Goal: Task Accomplishment & Management: Use online tool/utility

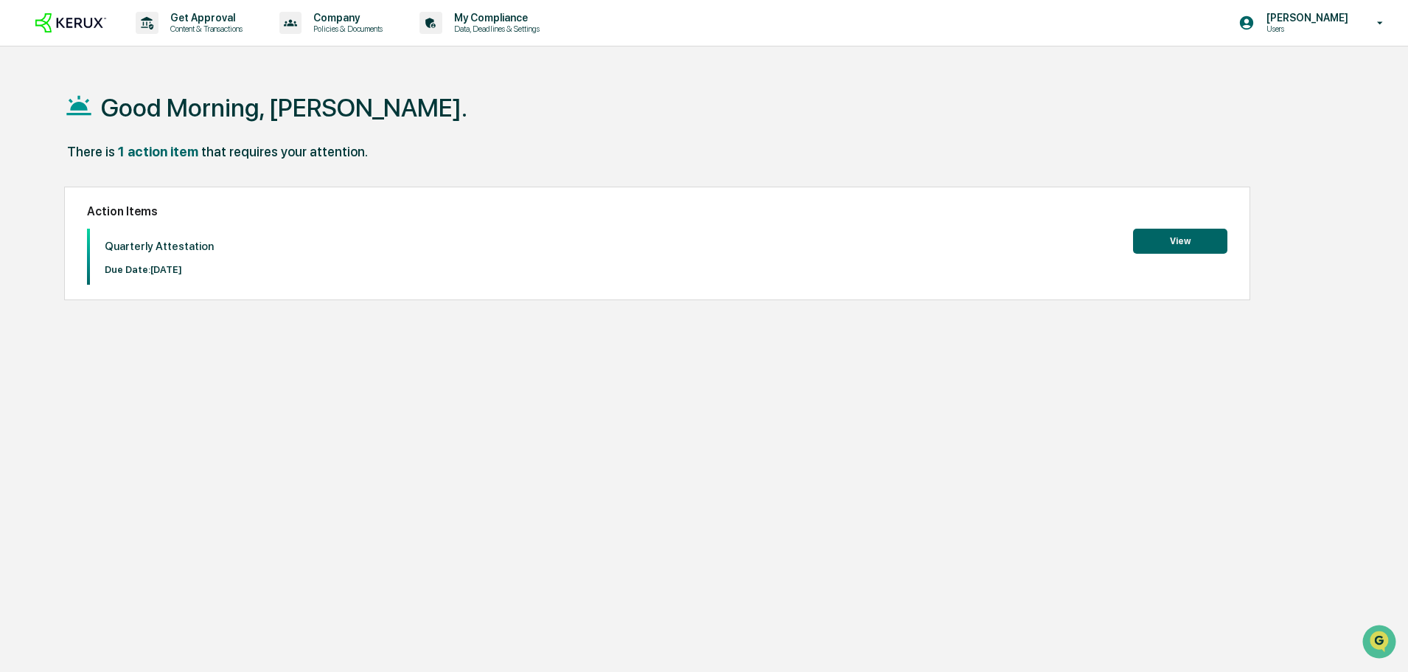
click at [1199, 243] on button "View" at bounding box center [1180, 241] width 94 height 25
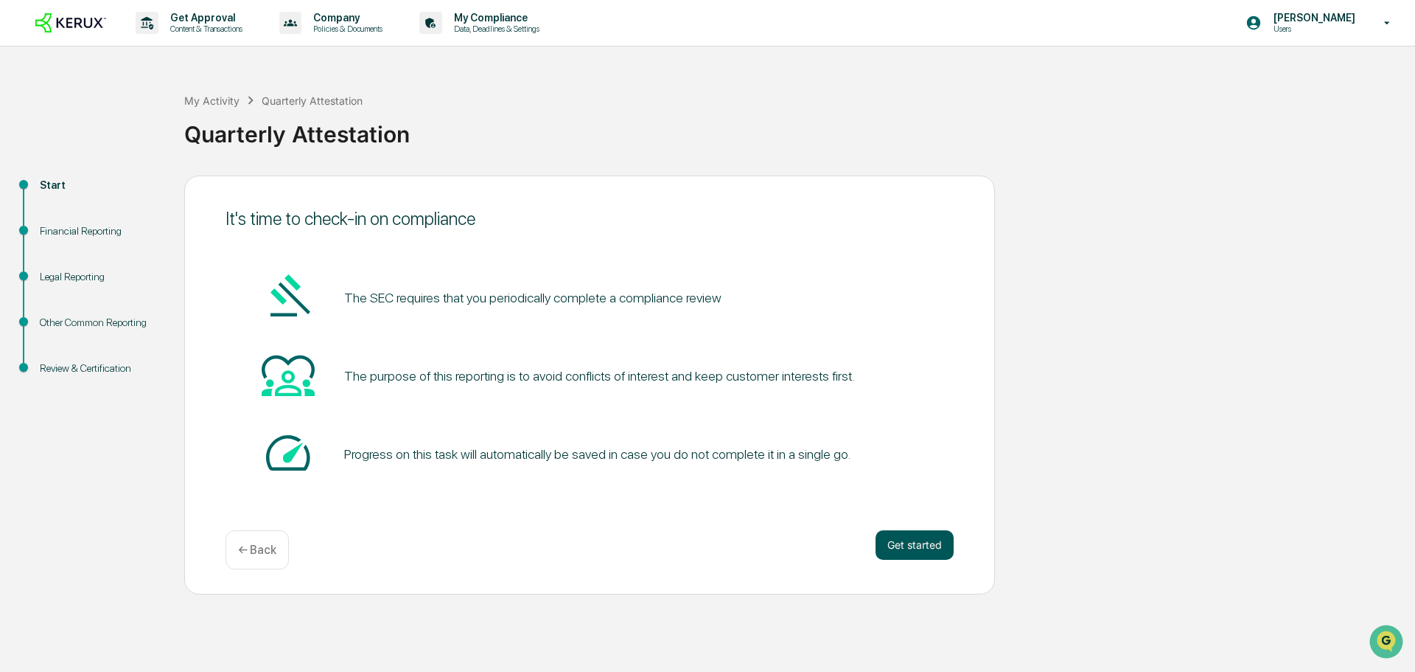
click at [895, 546] on button "Get started" at bounding box center [915, 544] width 78 height 29
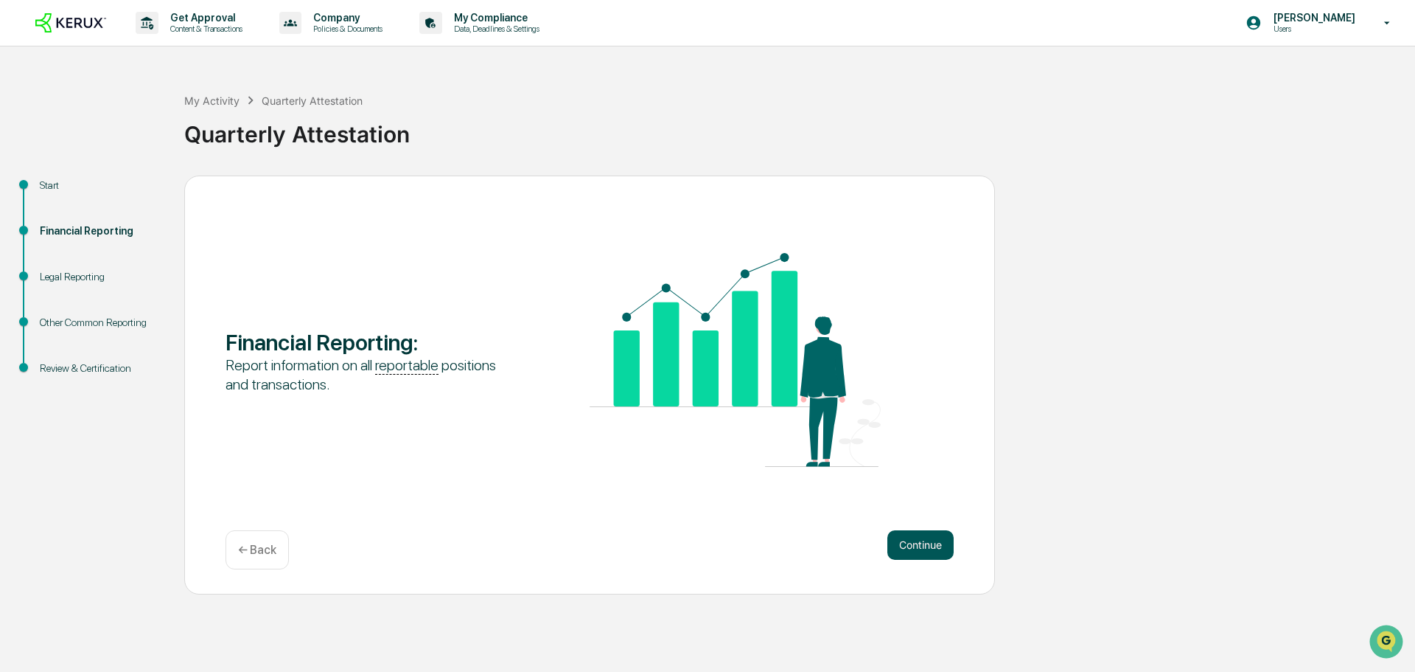
click at [916, 545] on button "Continue" at bounding box center [921, 544] width 66 height 29
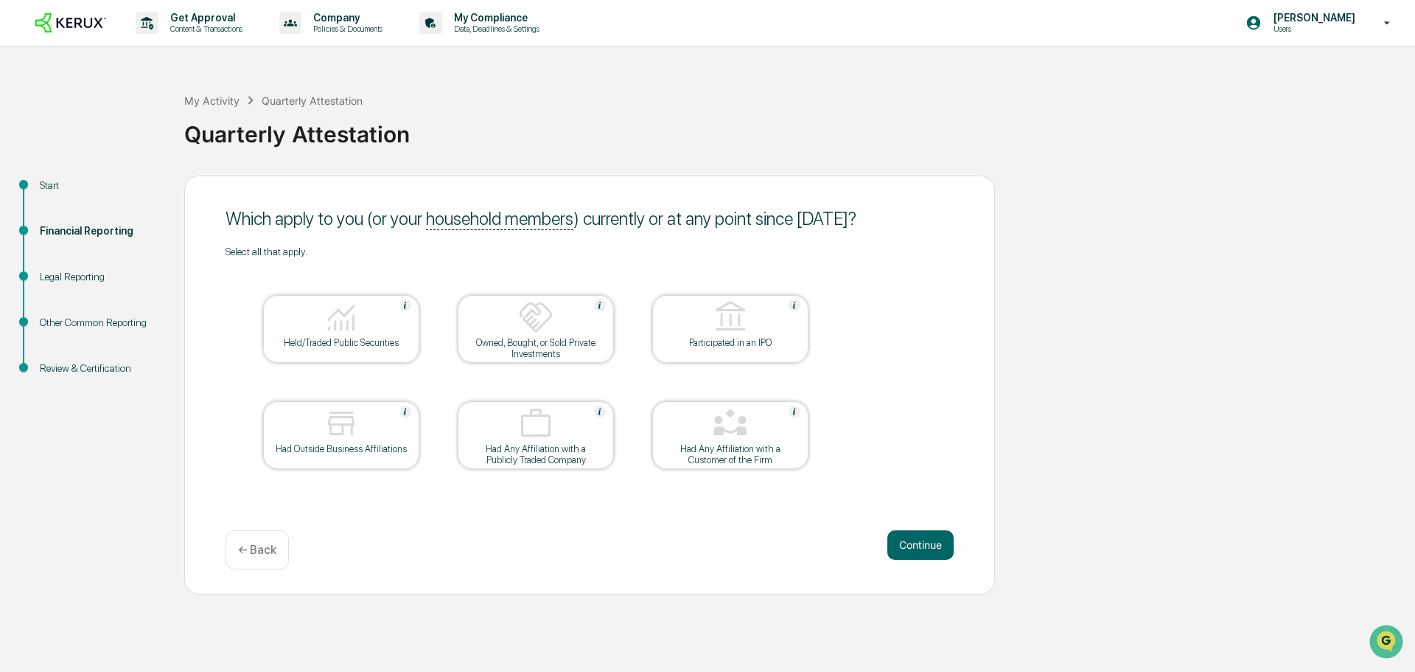
click at [348, 332] on img at bounding box center [341, 316] width 35 height 35
click at [921, 546] on button "Continue" at bounding box center [921, 544] width 66 height 29
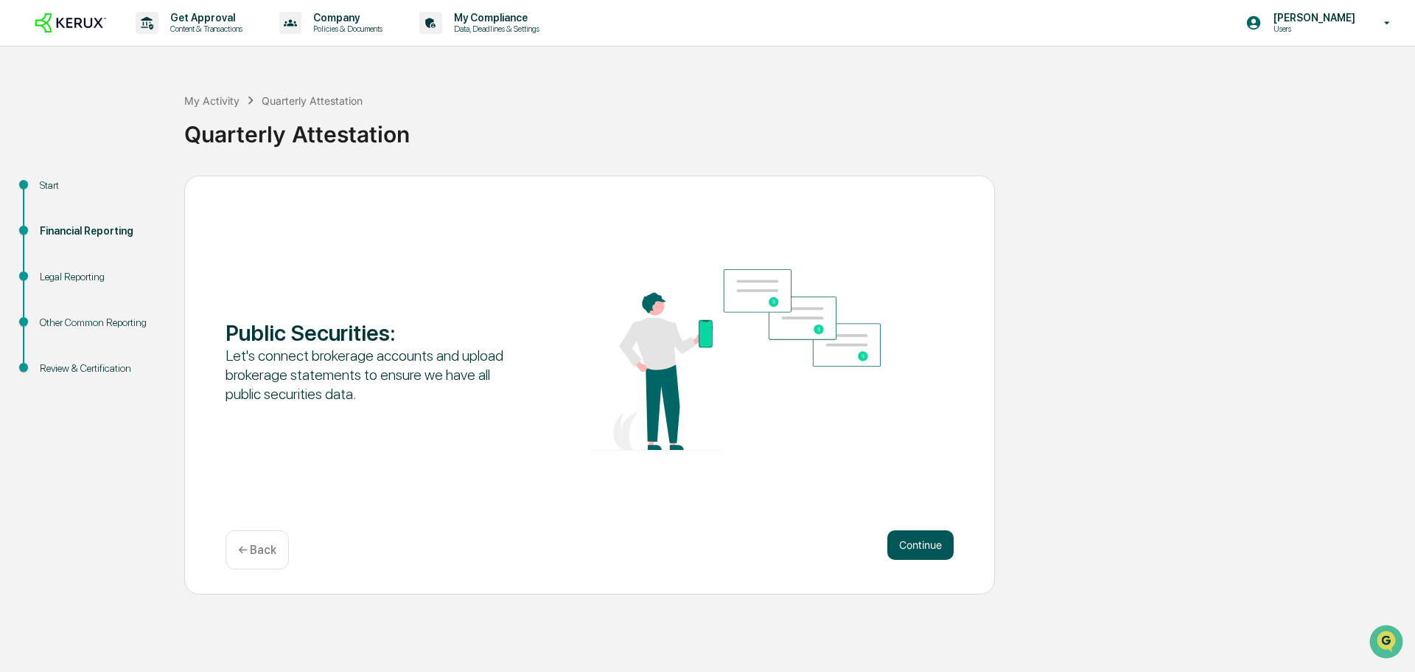
click at [919, 546] on button "Continue" at bounding box center [921, 544] width 66 height 29
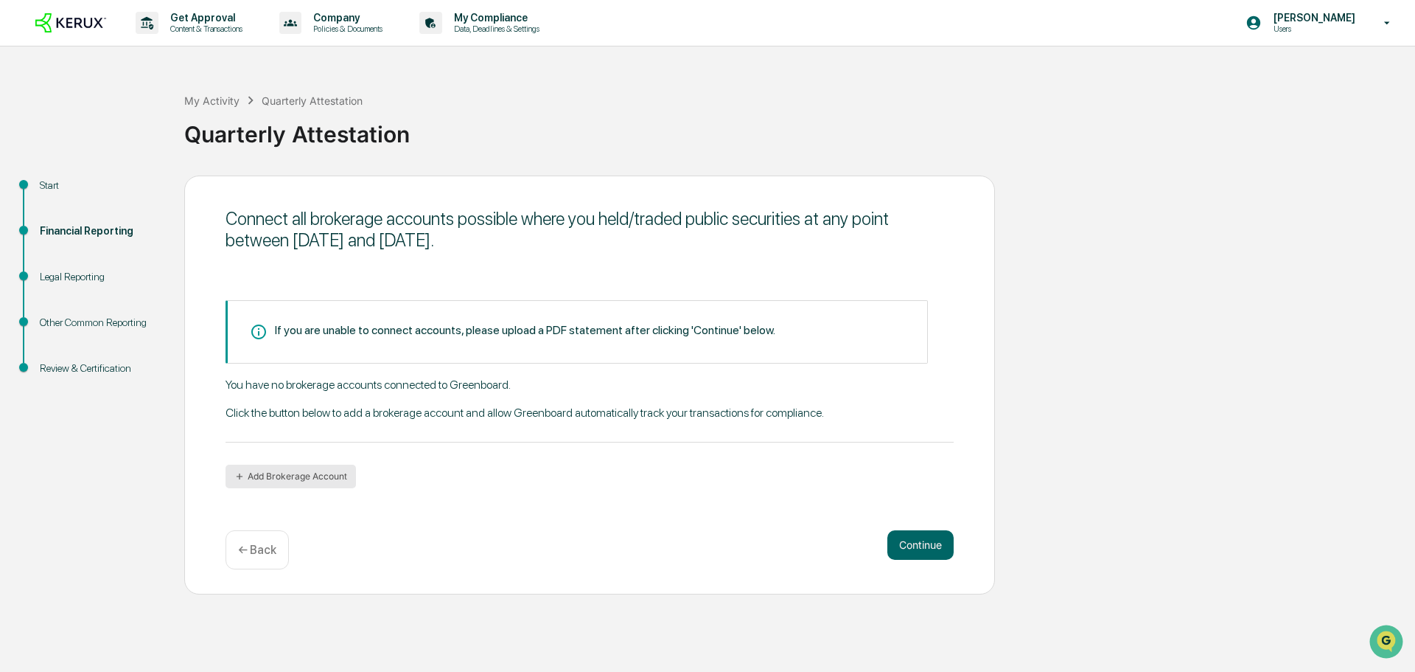
click at [311, 480] on button "Add Brokerage Account" at bounding box center [291, 476] width 130 height 24
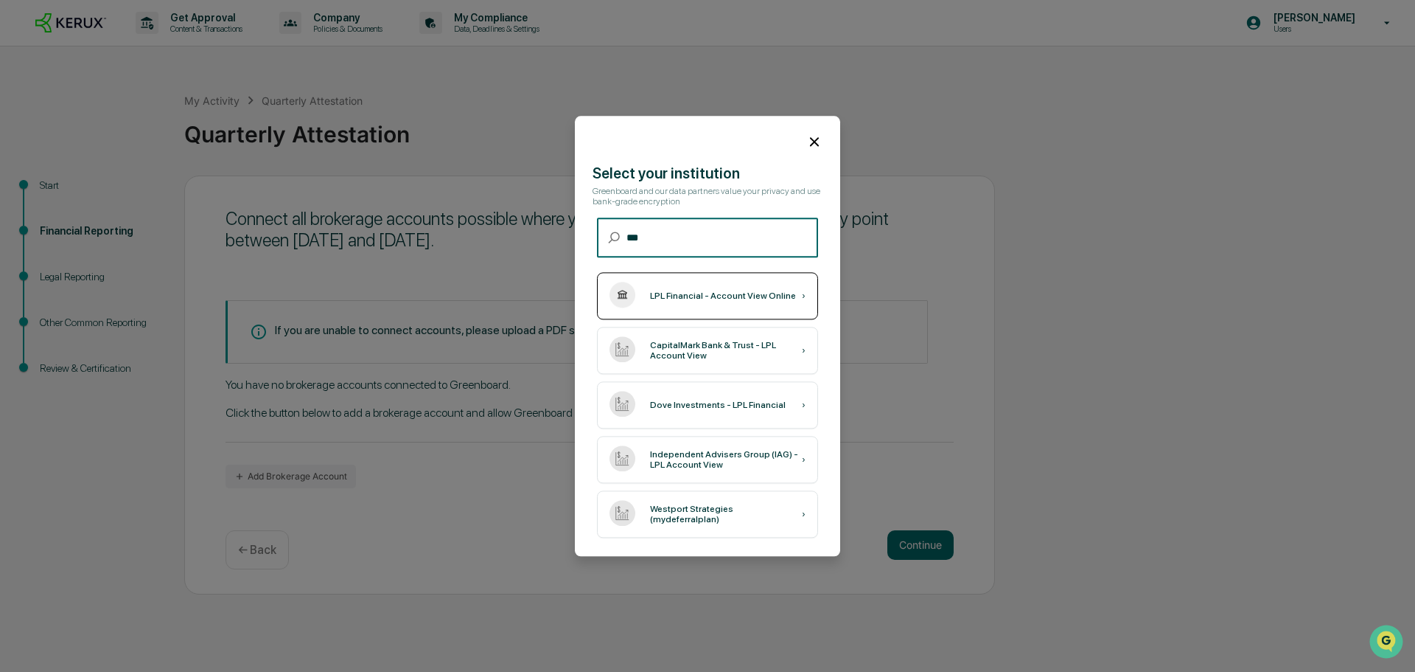
type input "***"
click at [710, 294] on div "LPL Financial - Account View Online" at bounding box center [723, 295] width 146 height 10
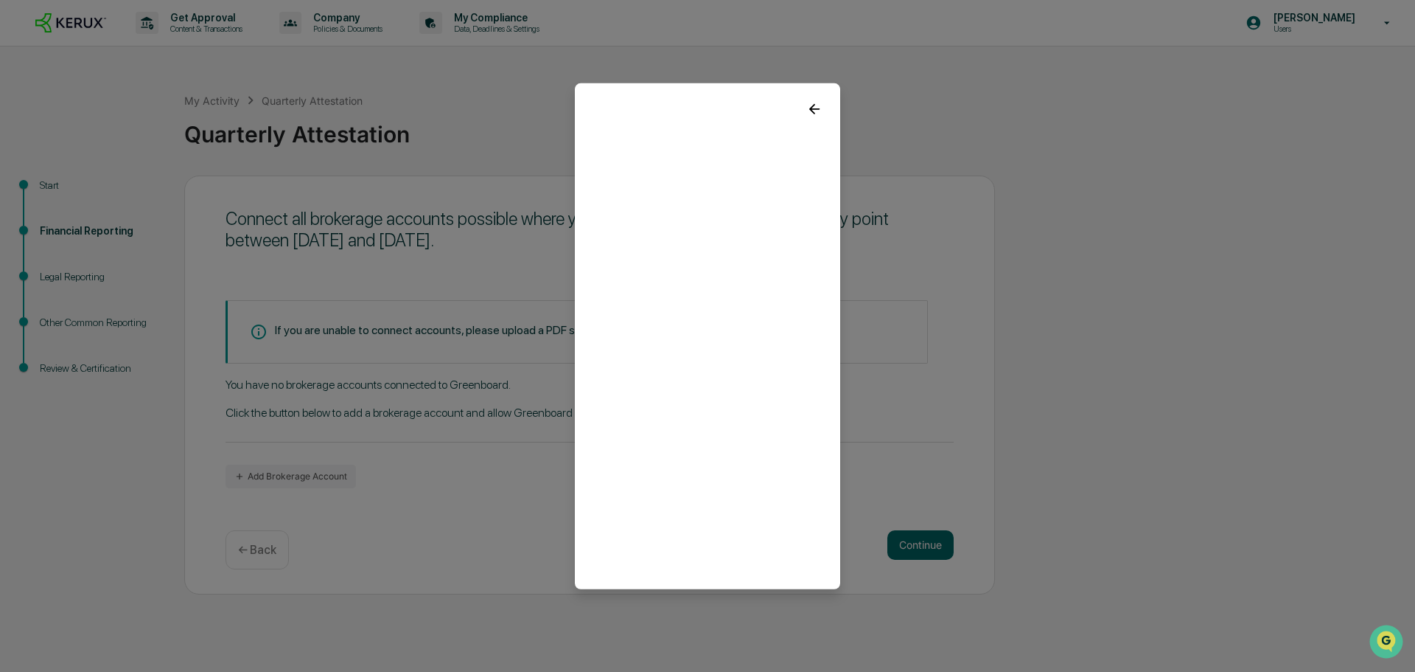
click at [808, 104] on icon at bounding box center [814, 108] width 16 height 16
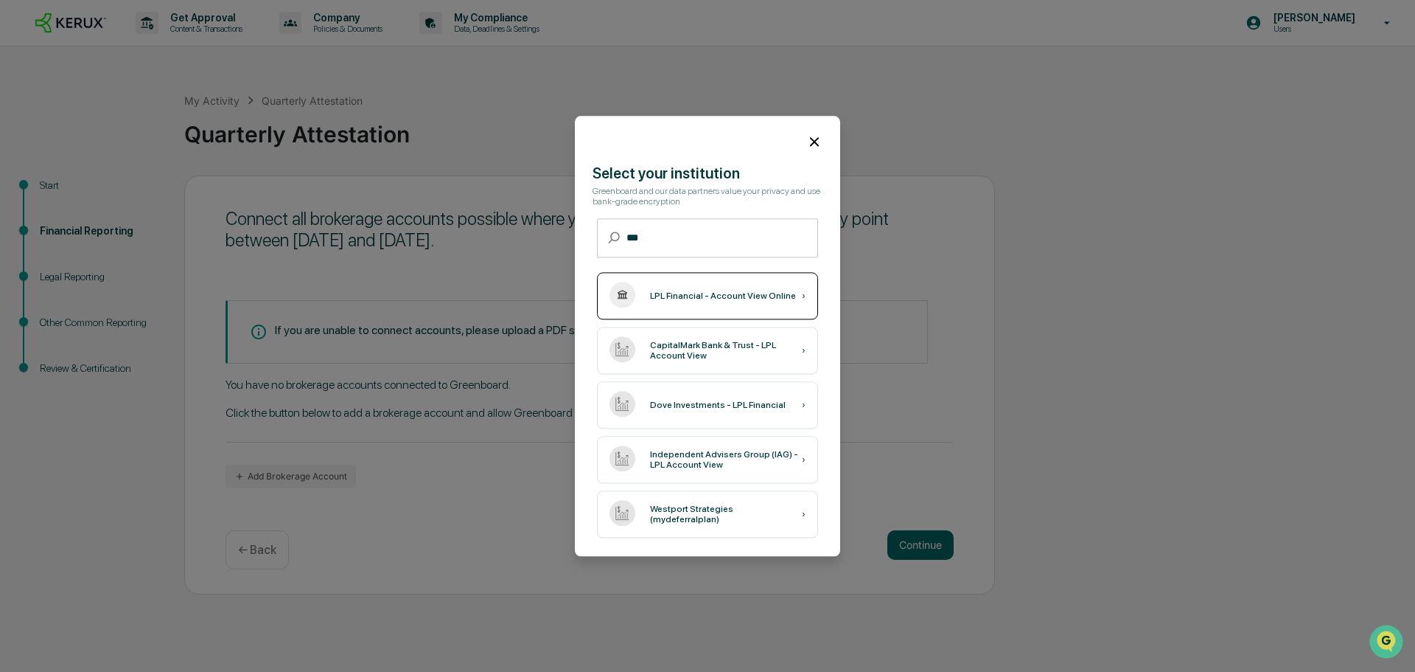
click at [682, 296] on div "LPL Financial - Account View Online" at bounding box center [723, 295] width 146 height 10
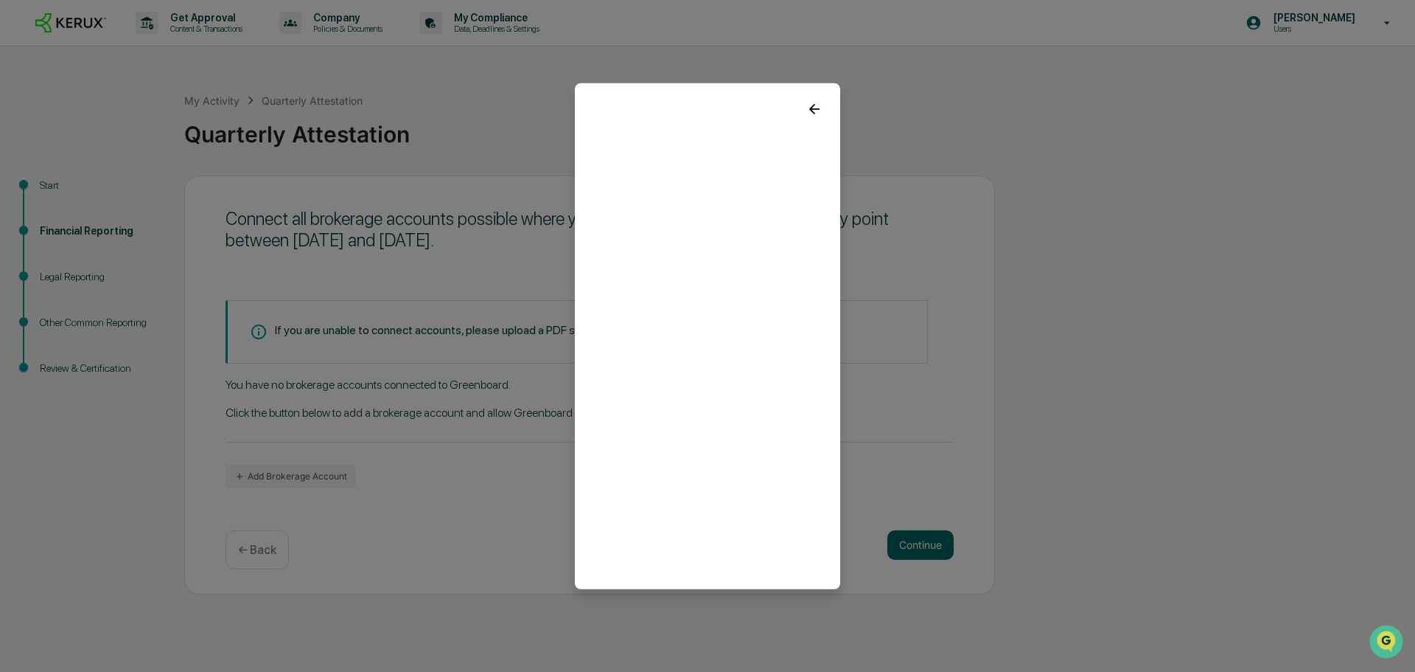
click at [807, 106] on icon at bounding box center [814, 108] width 16 height 16
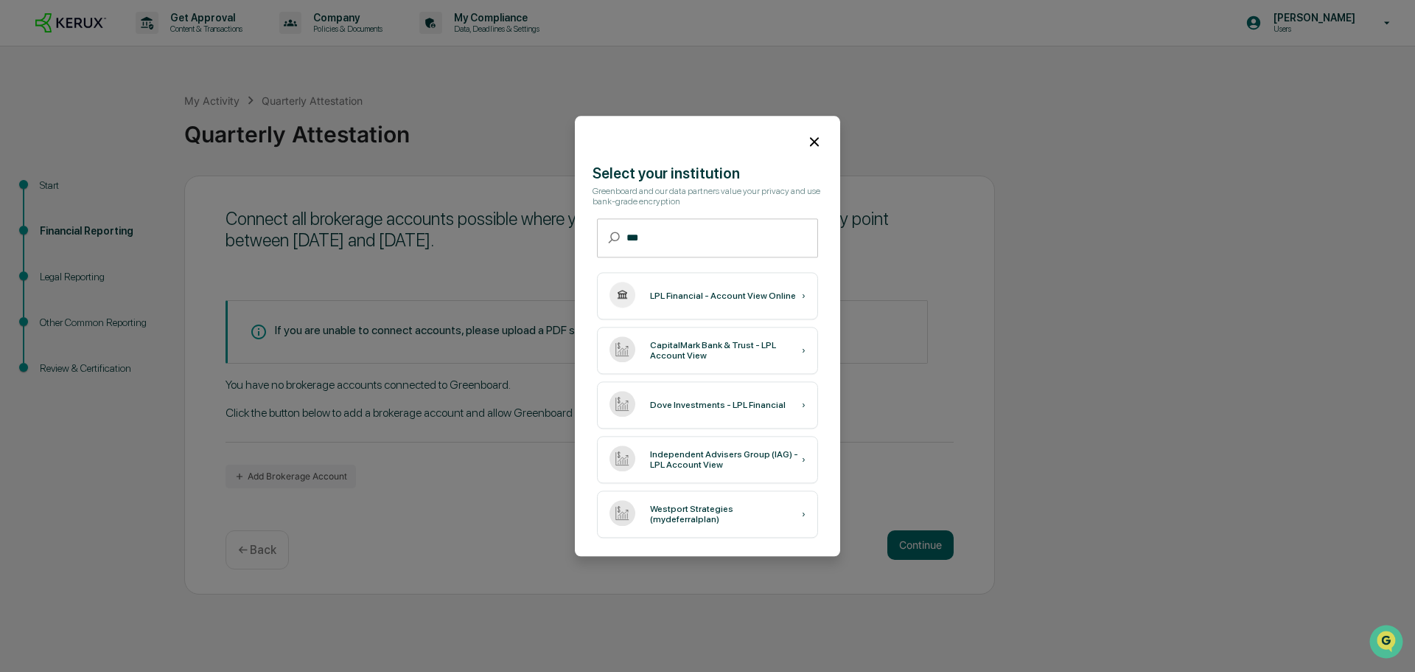
click at [810, 138] on icon at bounding box center [814, 141] width 9 height 9
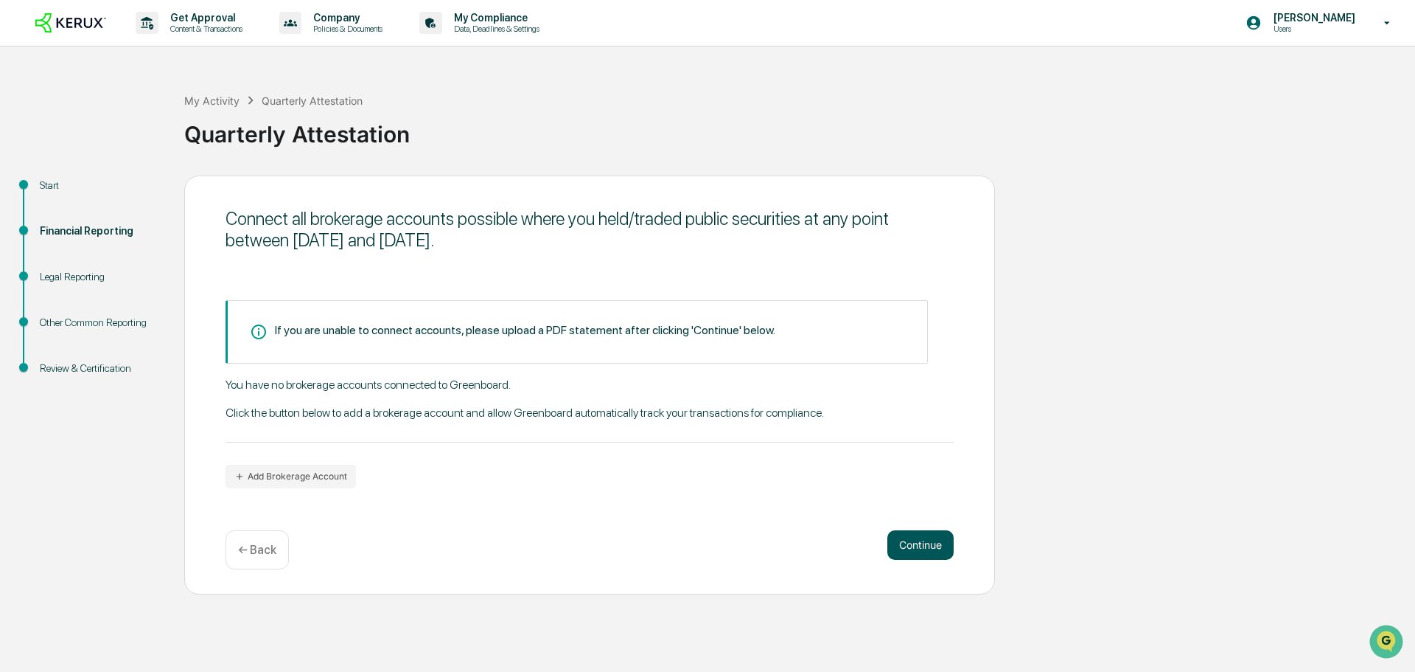
click at [932, 548] on button "Continue" at bounding box center [921, 544] width 66 height 29
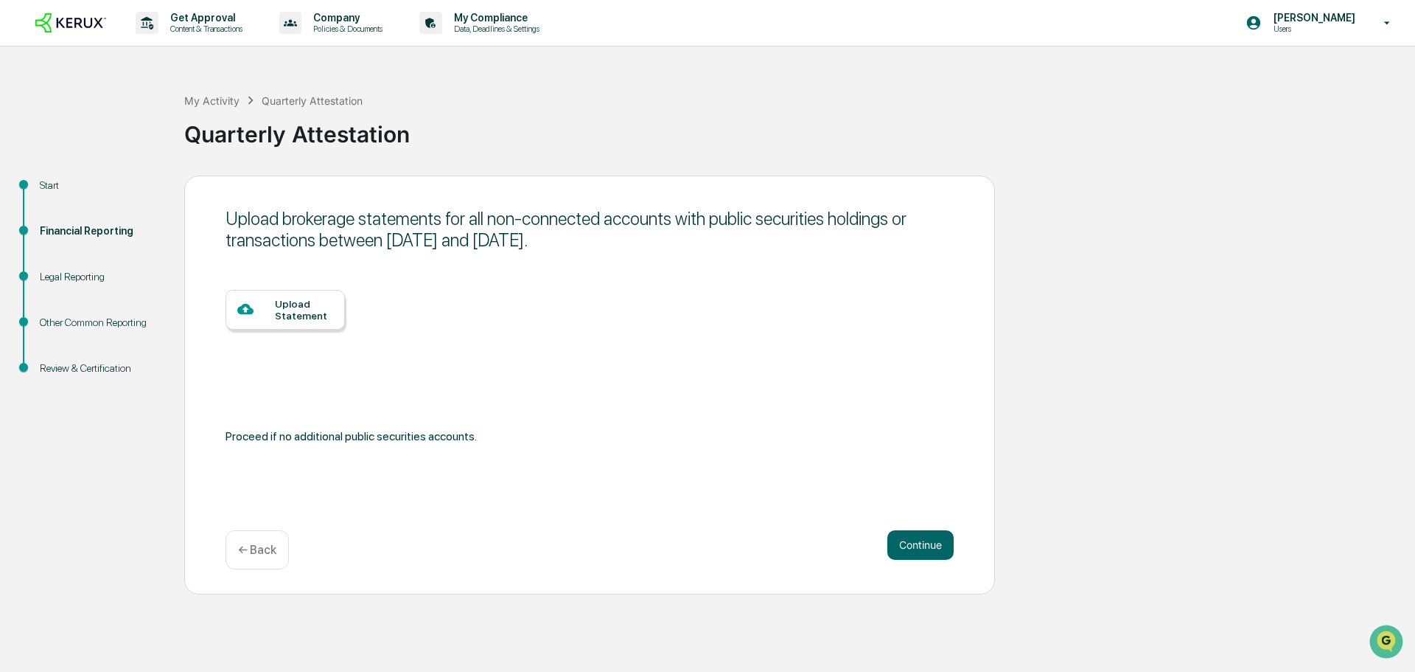
click at [281, 310] on div "Upload Statement" at bounding box center [304, 310] width 58 height 24
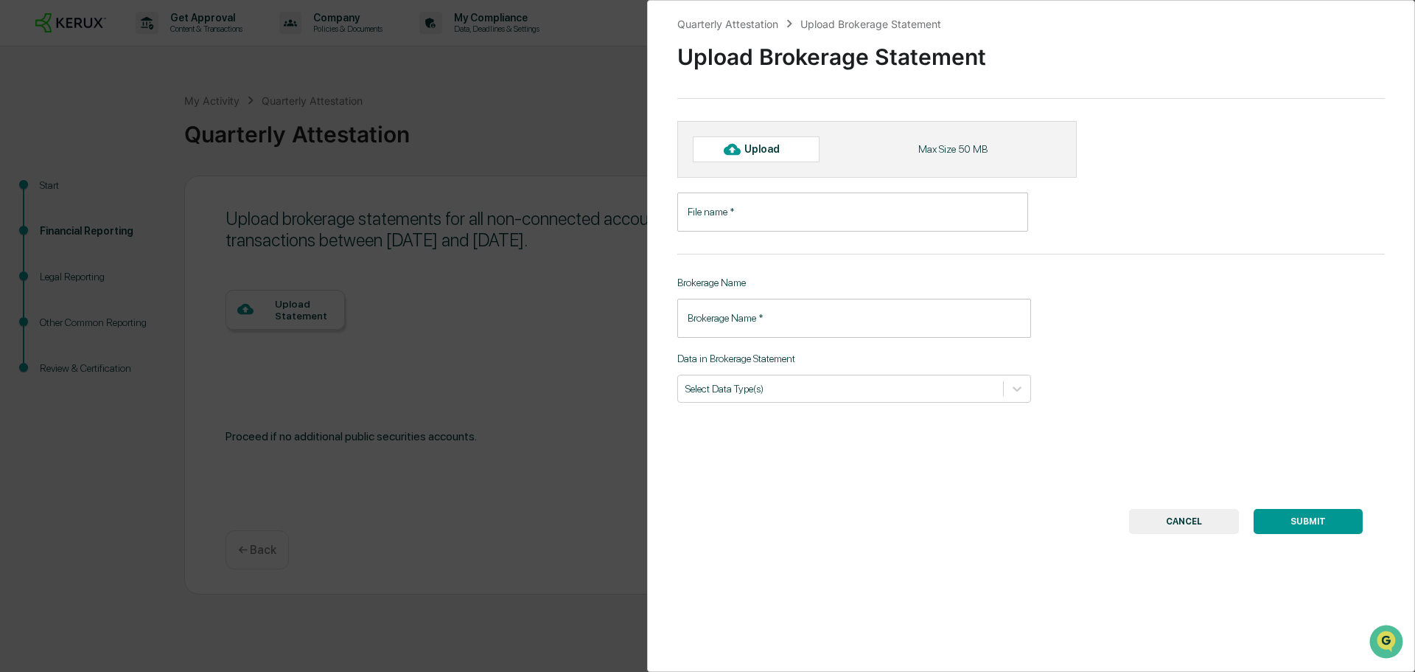
click at [752, 215] on input "File name   *" at bounding box center [852, 211] width 351 height 39
click at [780, 321] on input "Brokerage Name   *" at bounding box center [854, 318] width 354 height 39
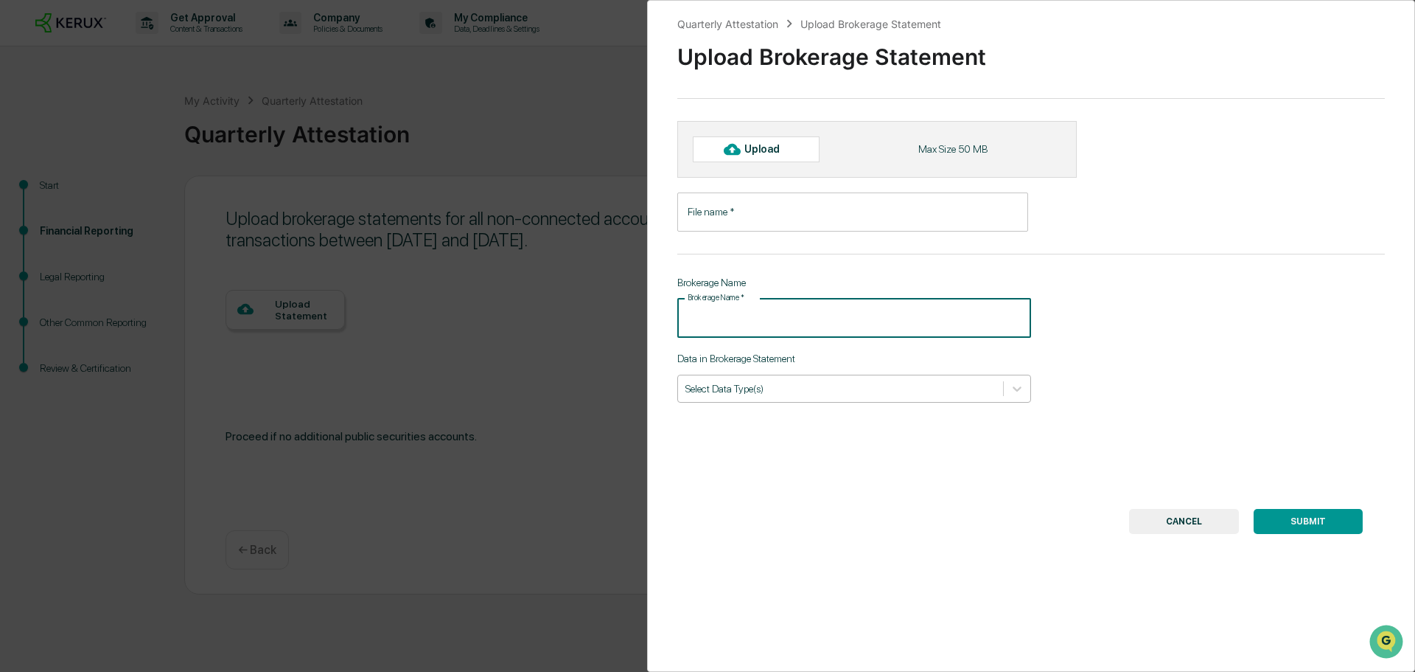
click at [773, 394] on div at bounding box center [841, 388] width 310 height 14
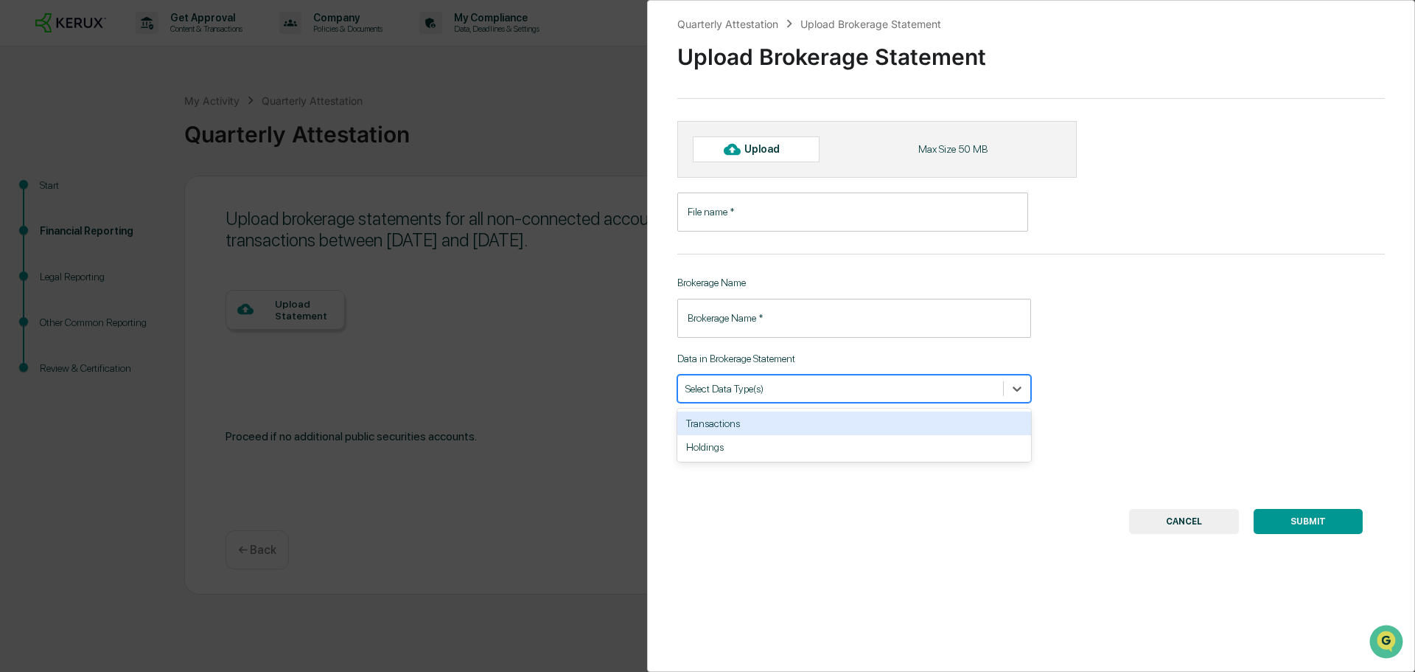
click at [766, 425] on div "Transactions" at bounding box center [854, 423] width 354 height 24
click at [750, 220] on input "File name   *" at bounding box center [852, 211] width 351 height 39
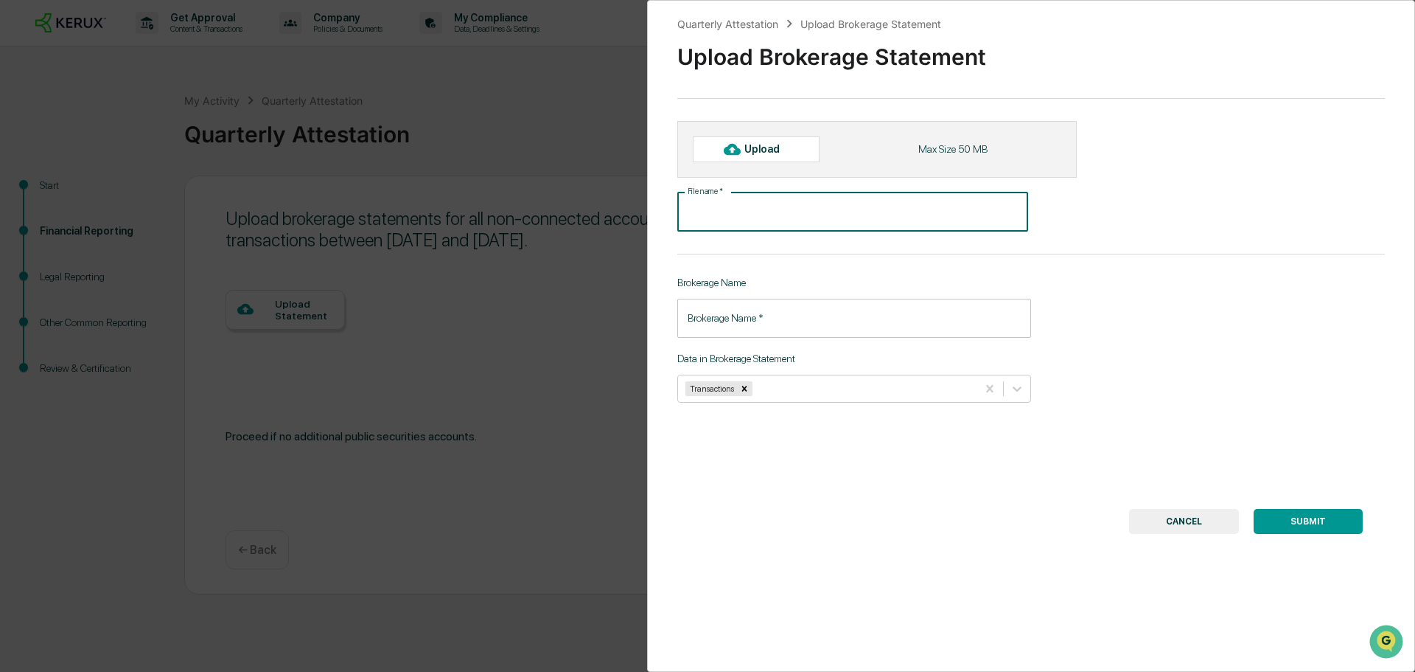
click at [764, 213] on input "File name   *" at bounding box center [852, 211] width 351 height 39
click at [753, 144] on div "Upload" at bounding box center [769, 149] width 48 height 12
type input "**********"
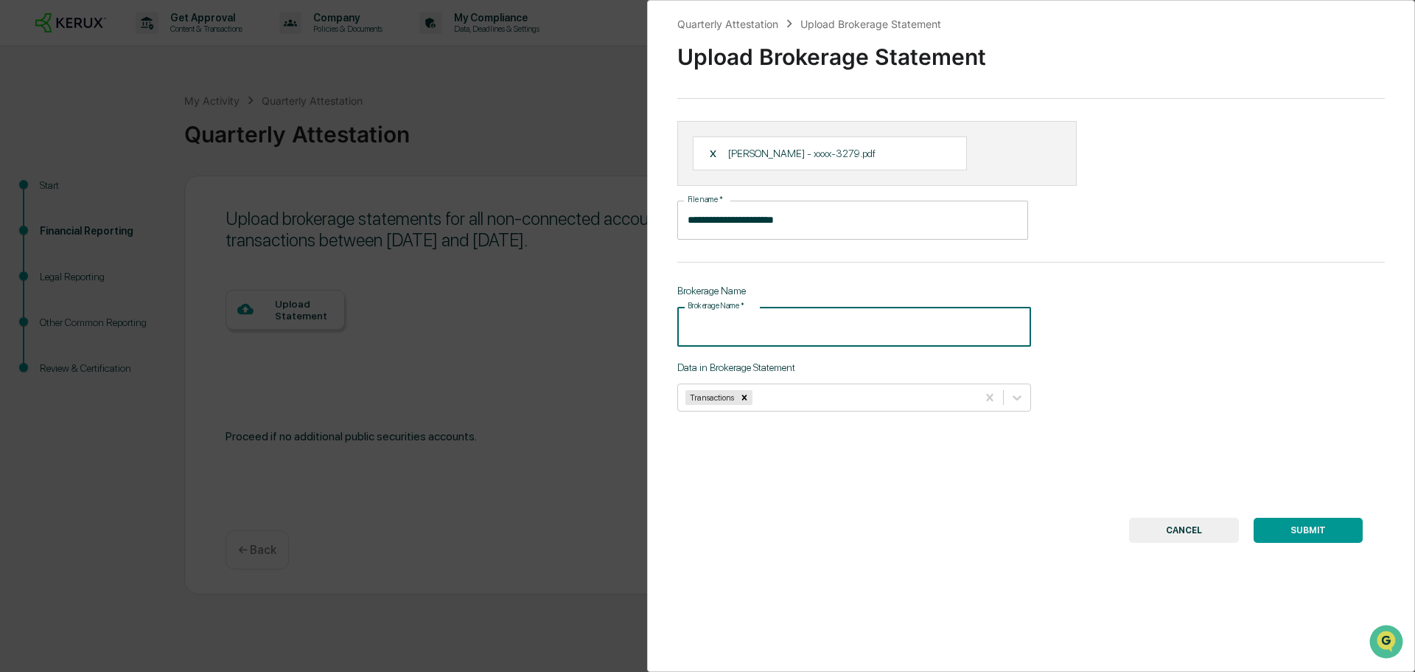
click at [787, 327] on input "Brokerage Name   *" at bounding box center [854, 326] width 354 height 39
type input "**********"
click at [1297, 529] on button "SUBMIT" at bounding box center [1308, 530] width 109 height 25
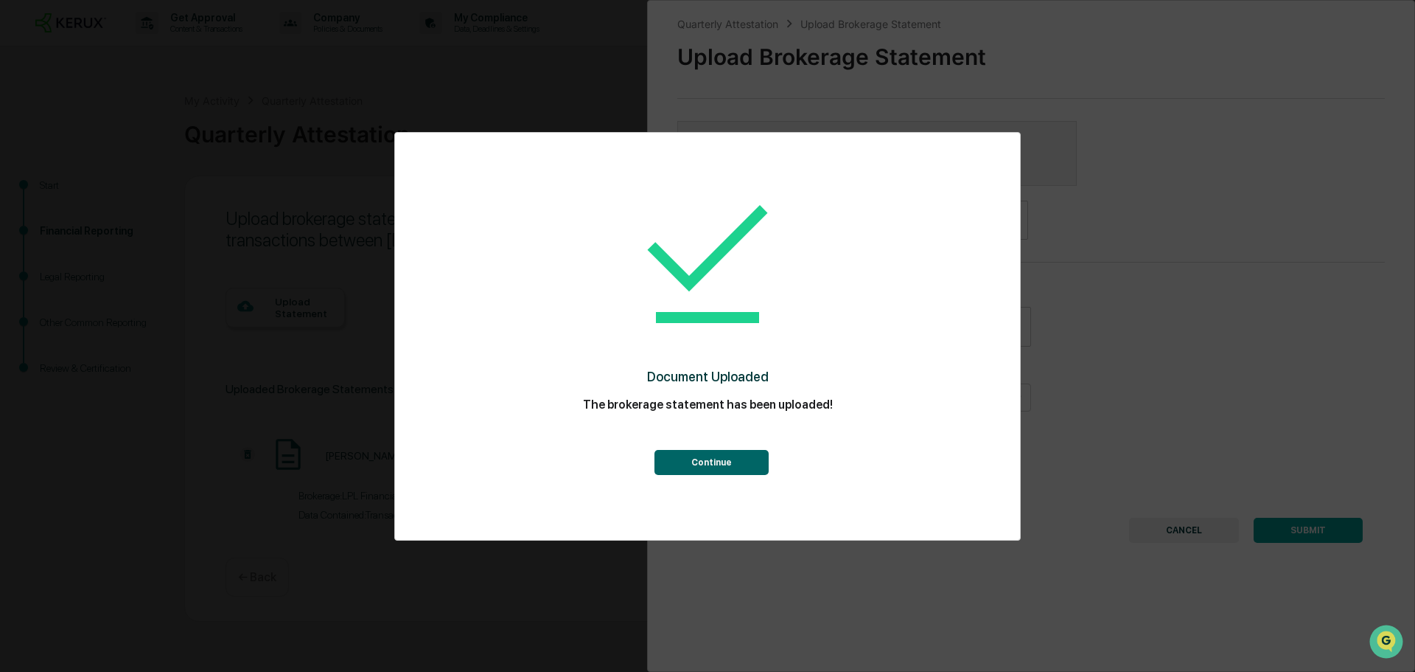
click at [723, 463] on button "Continue" at bounding box center [712, 462] width 114 height 25
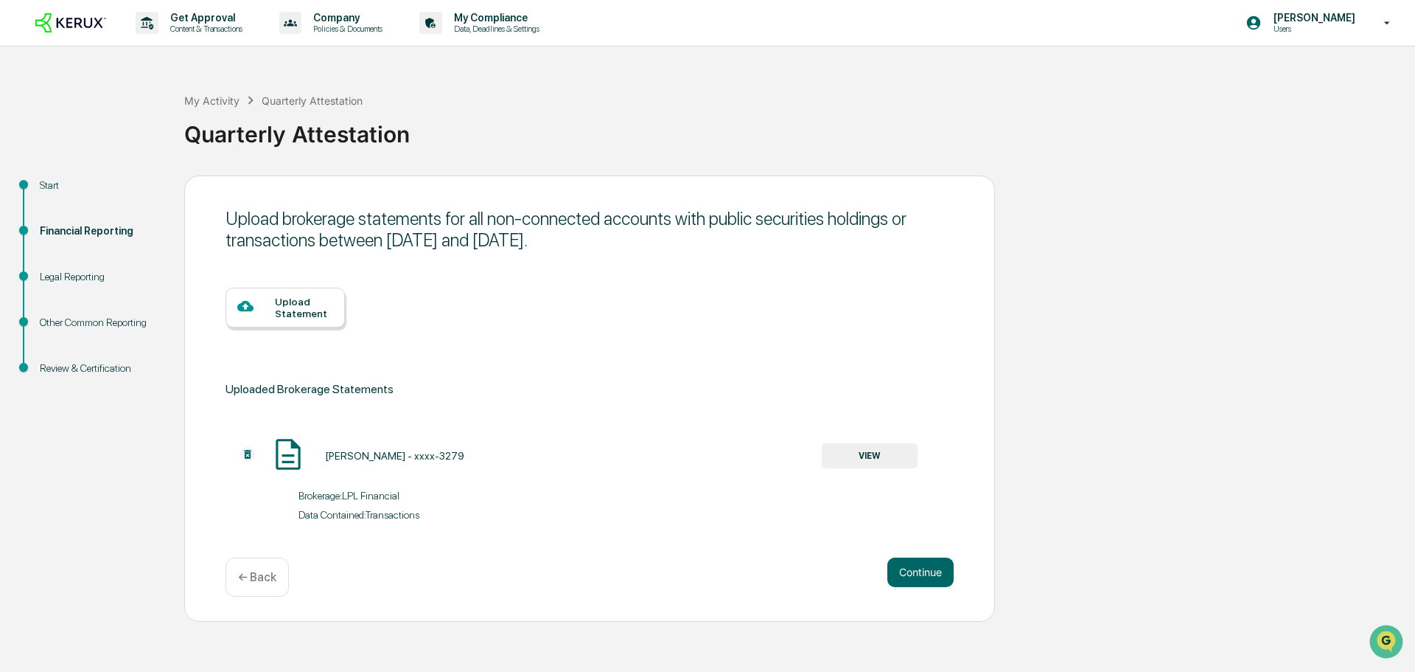
click at [267, 305] on div at bounding box center [256, 307] width 38 height 18
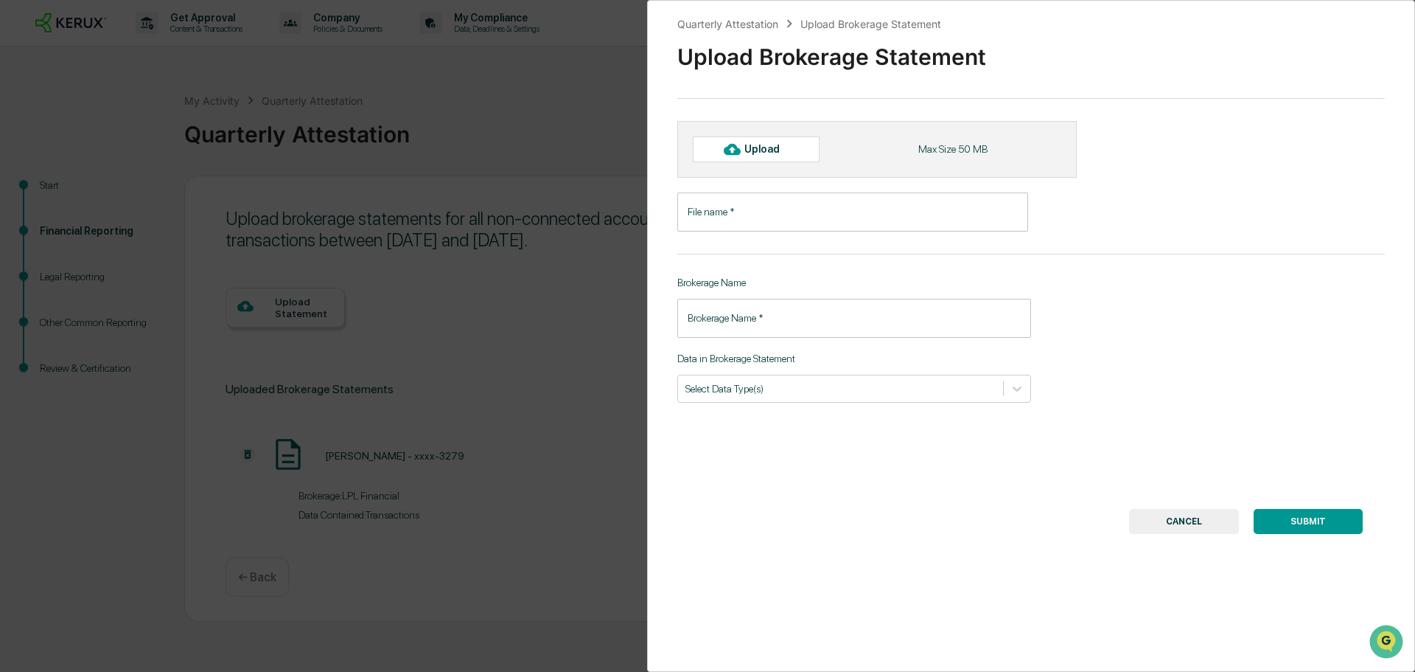
click at [762, 150] on div "Upload" at bounding box center [769, 149] width 48 height 12
type input "**********"
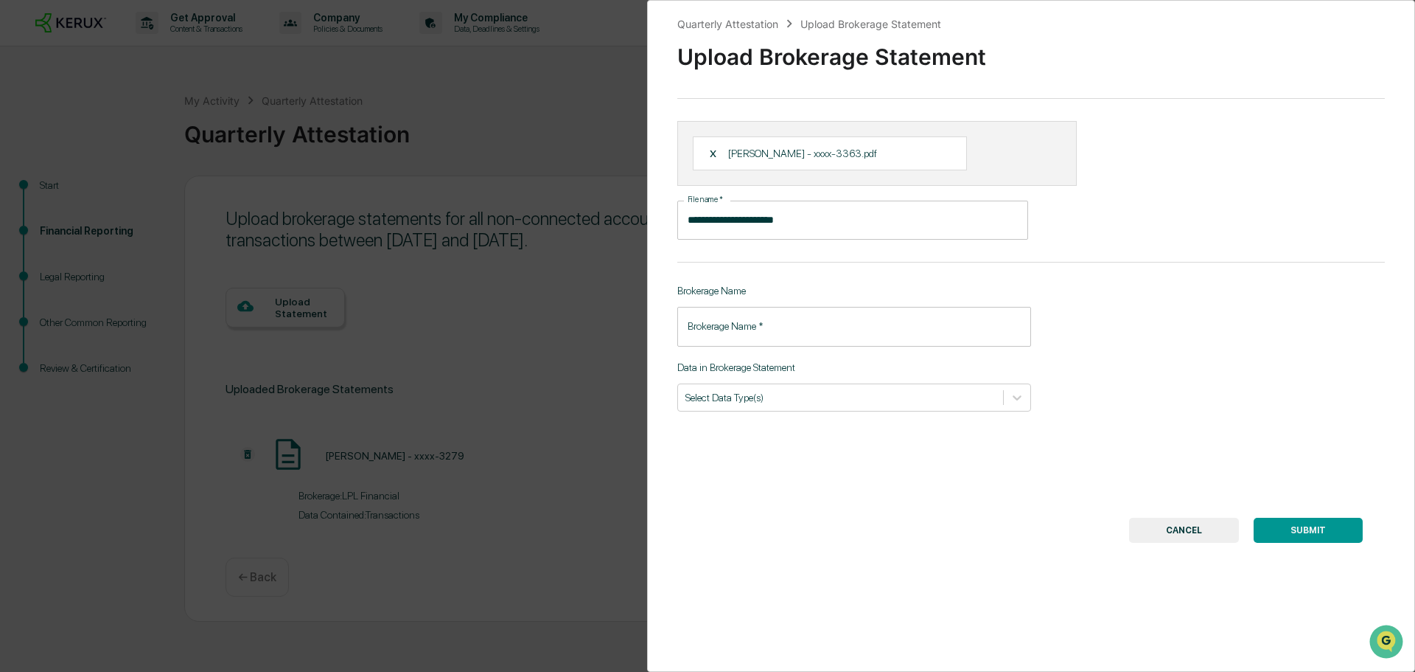
click at [789, 332] on input "Brokerage Name   *" at bounding box center [854, 326] width 354 height 39
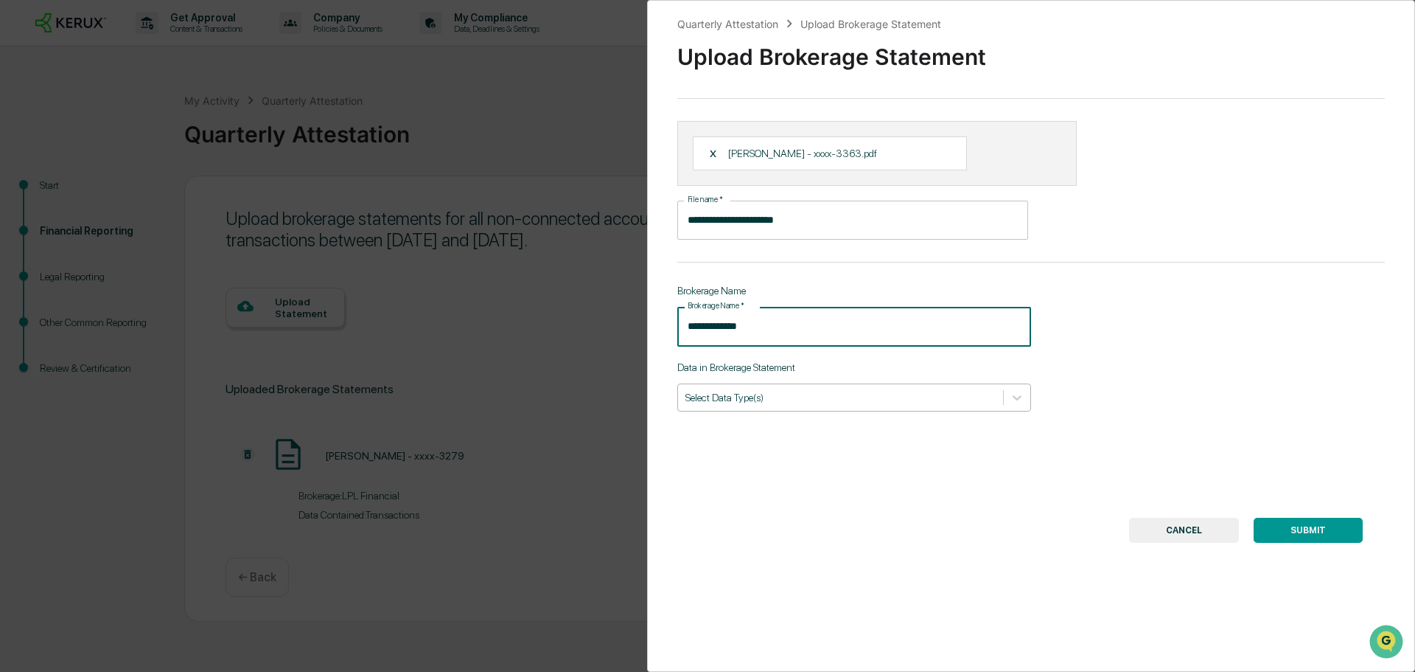
type input "**********"
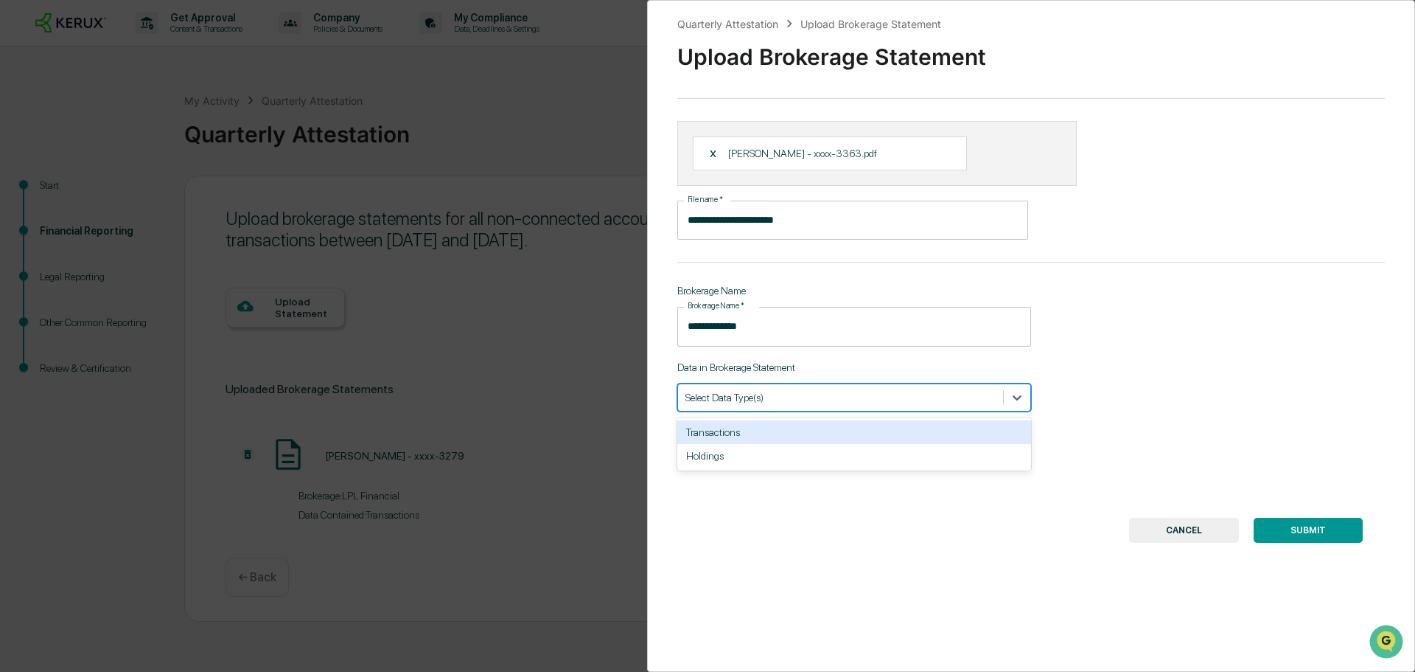
click at [826, 392] on div at bounding box center [841, 397] width 310 height 14
click at [805, 433] on div "Transactions" at bounding box center [854, 432] width 354 height 24
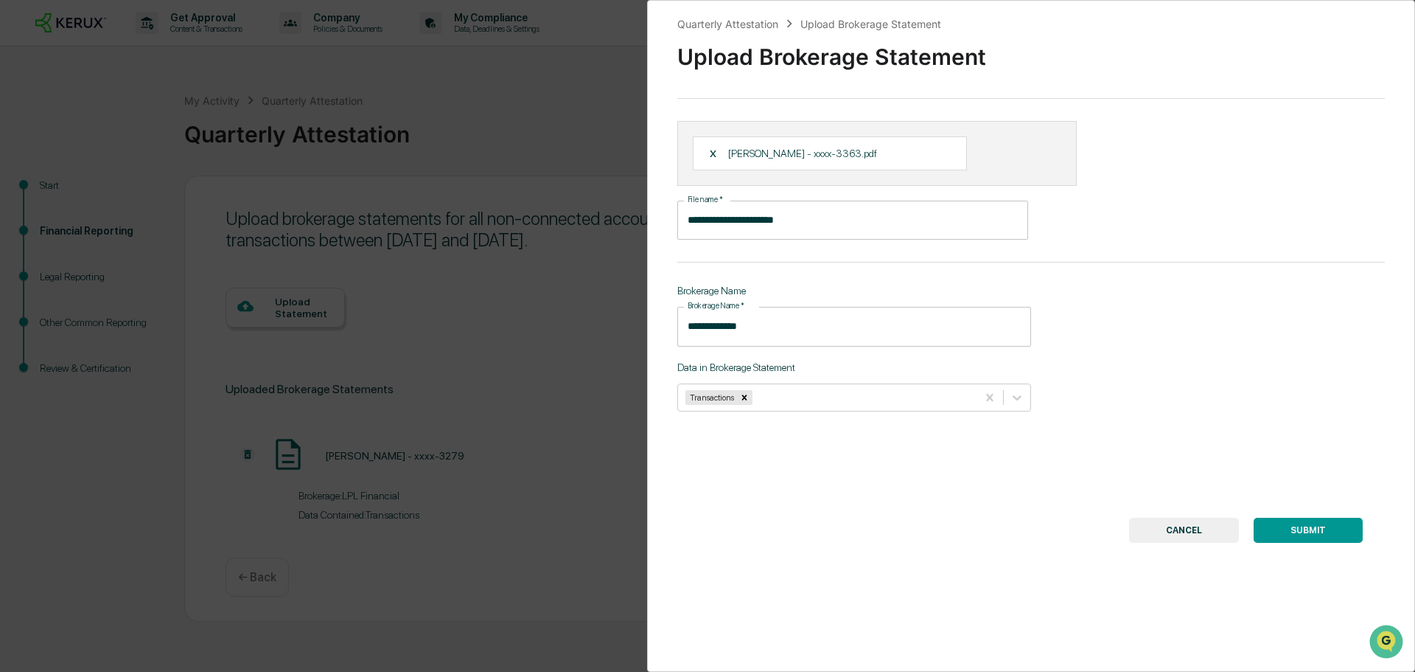
click at [1312, 532] on button "SUBMIT" at bounding box center [1308, 530] width 109 height 25
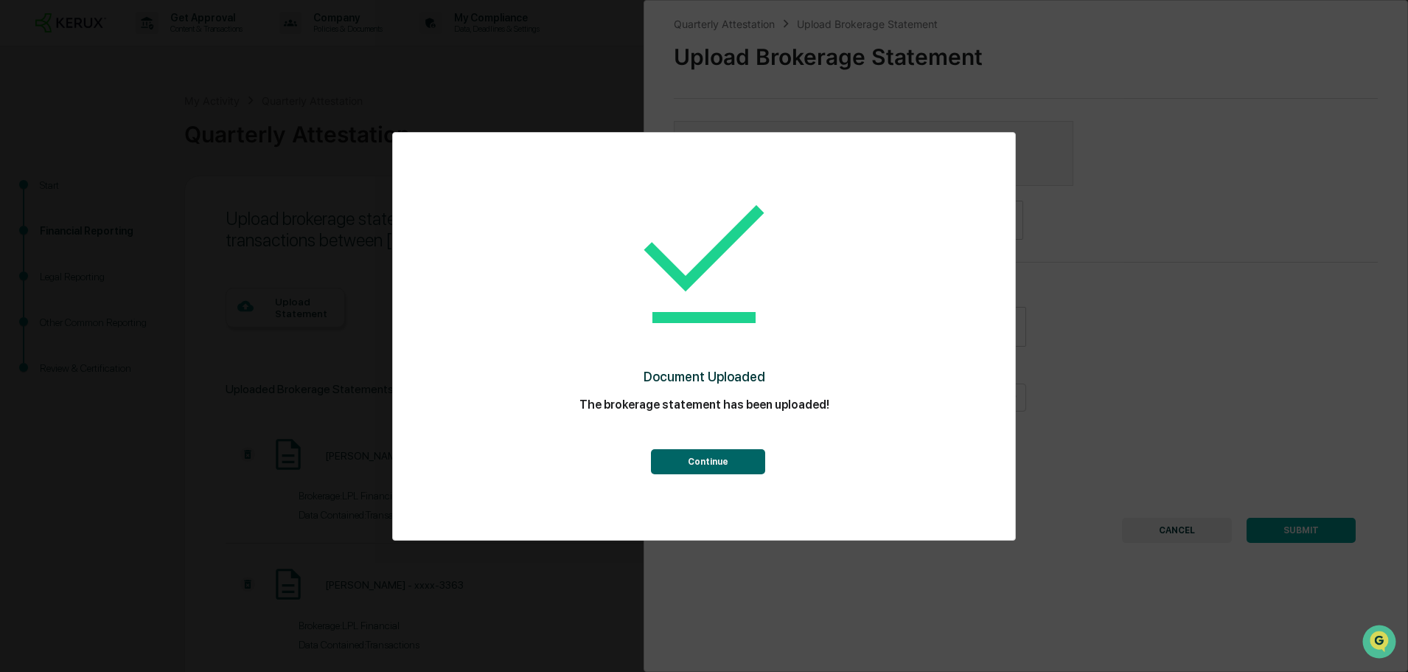
click at [694, 459] on button "Continue" at bounding box center [708, 461] width 114 height 25
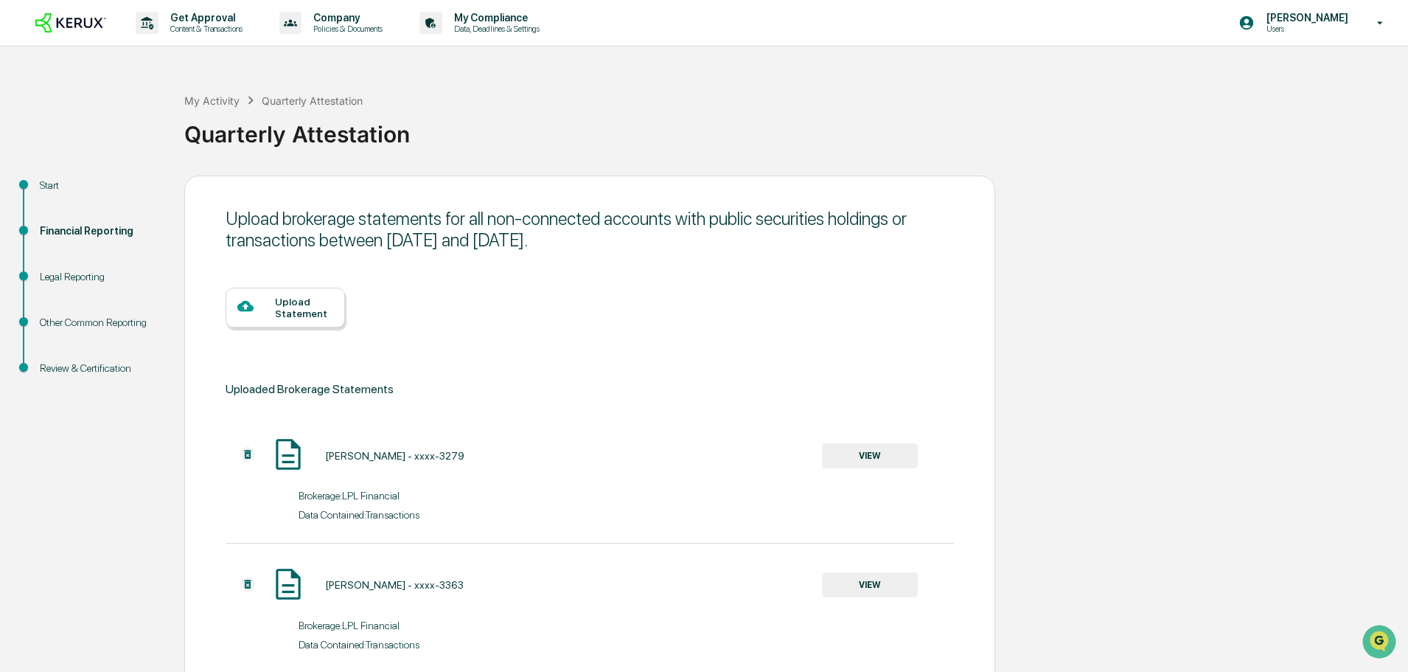
click at [302, 306] on div "Upload Statement" at bounding box center [304, 308] width 58 height 24
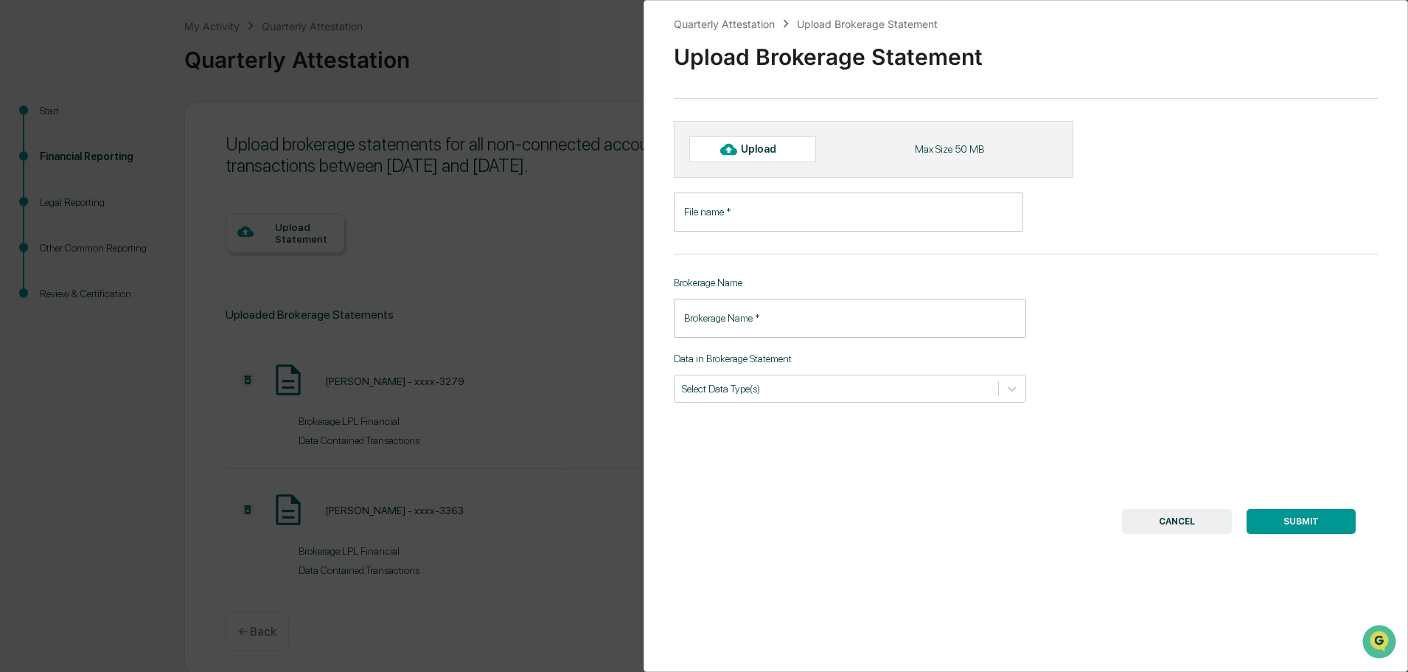
scroll to position [79, 0]
click at [790, 157] on div "Upload" at bounding box center [752, 148] width 127 height 25
type input "**********"
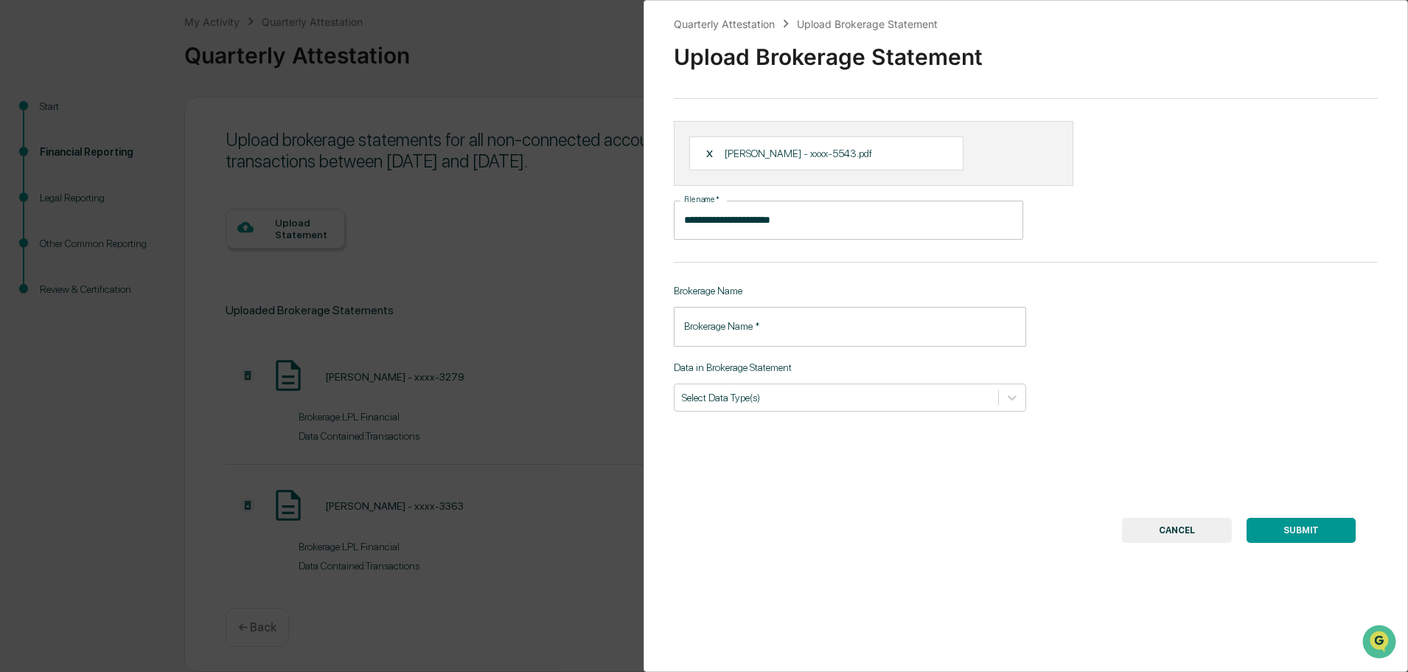
click at [765, 329] on input "Brokerage Name   *" at bounding box center [850, 326] width 352 height 39
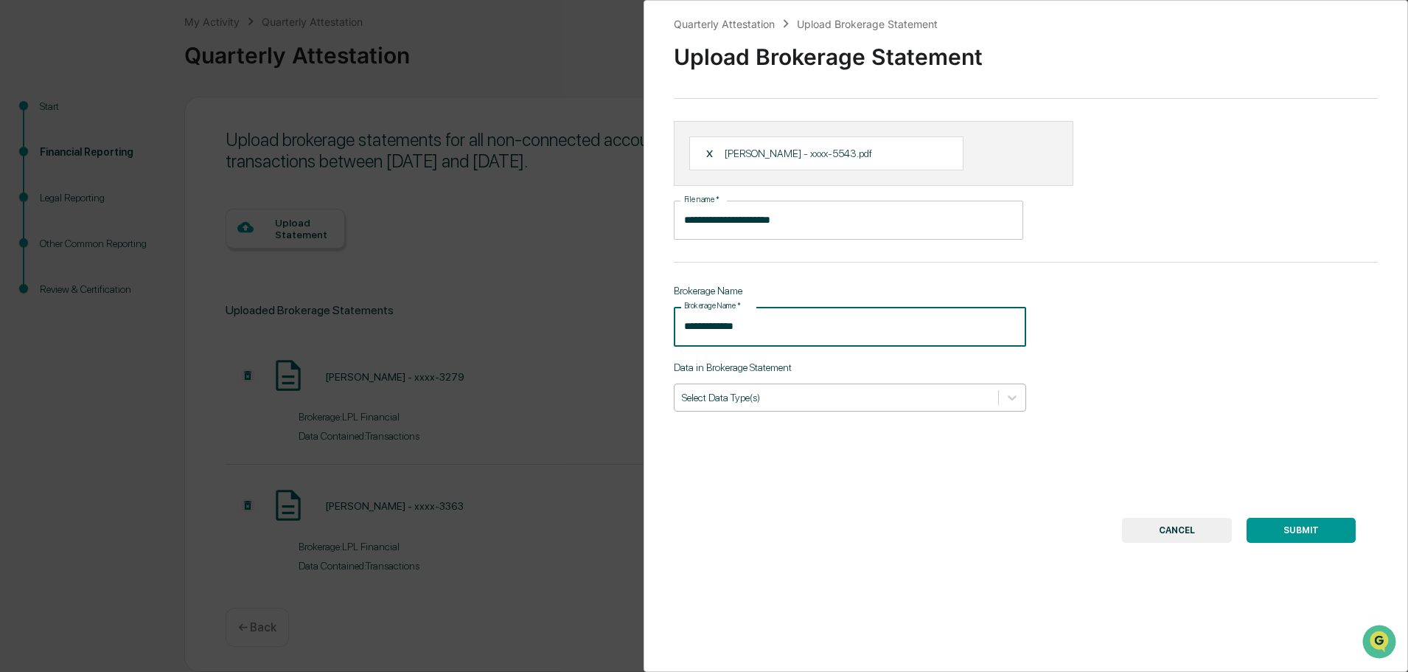
type input "**********"
click at [786, 397] on div at bounding box center [836, 397] width 309 height 14
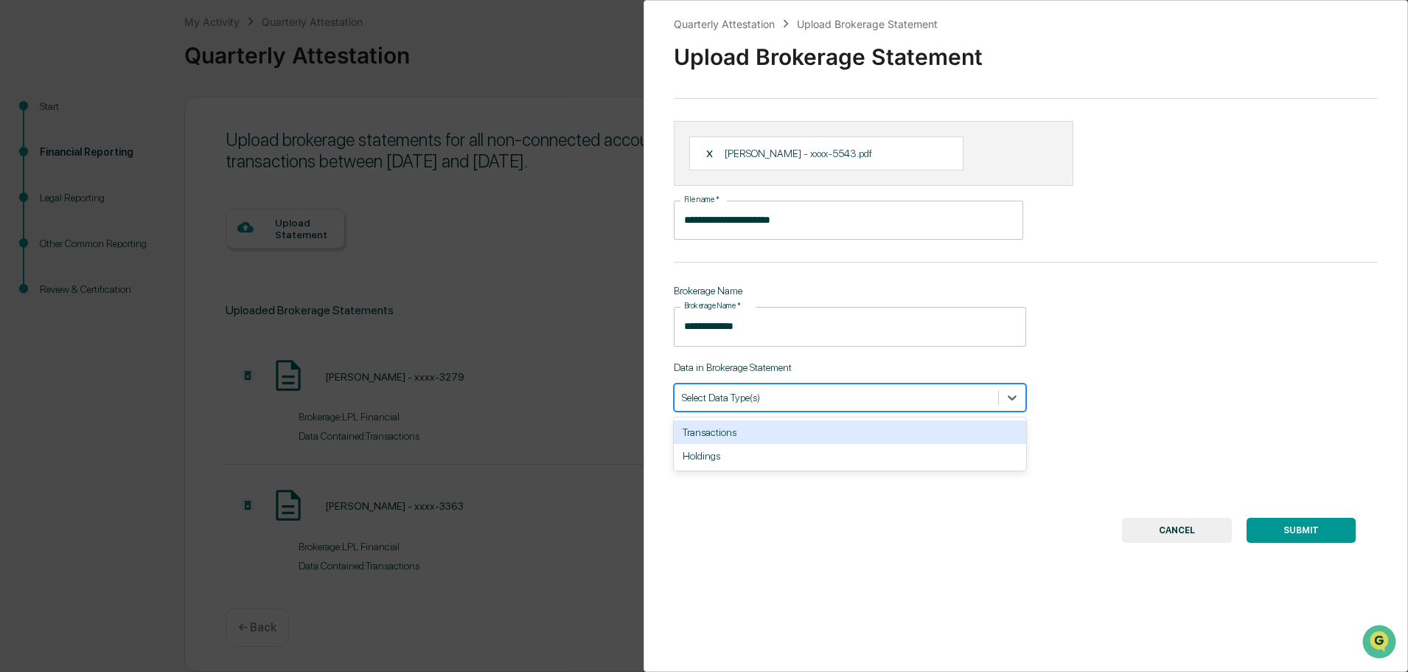
click at [776, 433] on div "Transactions" at bounding box center [850, 432] width 352 height 24
click at [1292, 534] on button "SUBMIT" at bounding box center [1301, 530] width 109 height 25
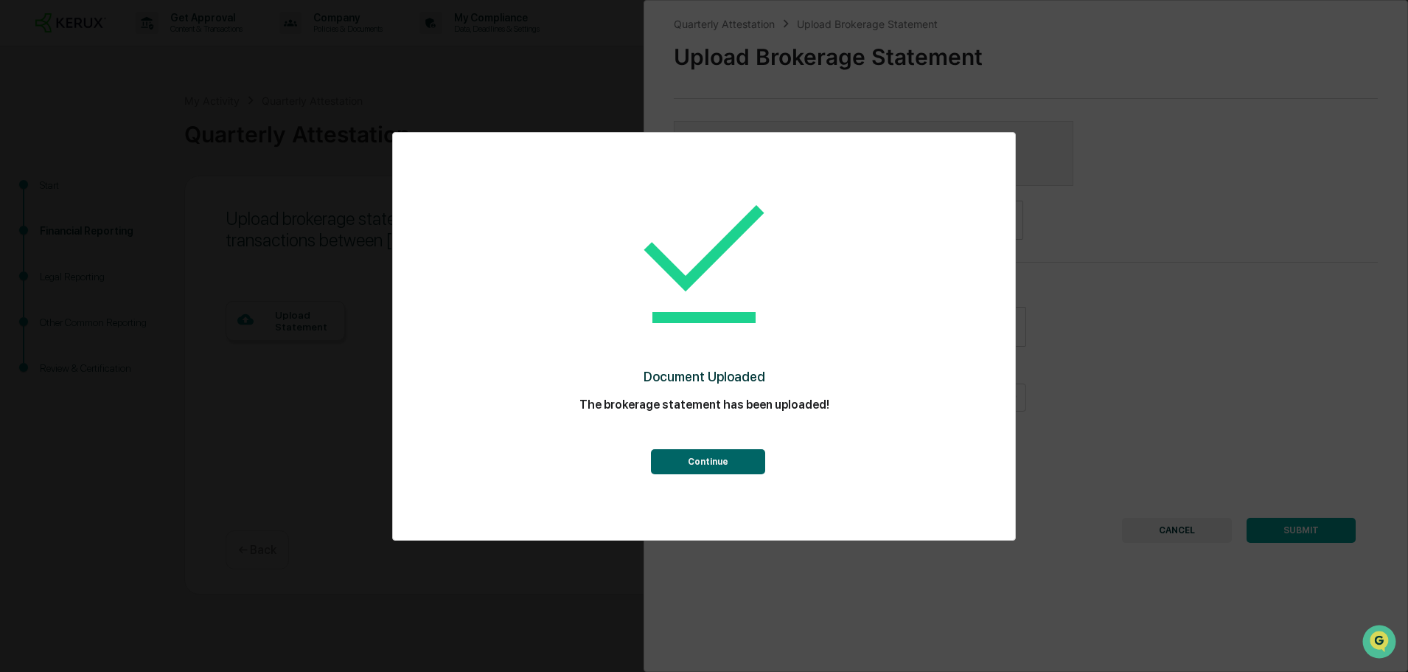
scroll to position [0, 0]
click at [721, 460] on button "Continue" at bounding box center [708, 461] width 114 height 25
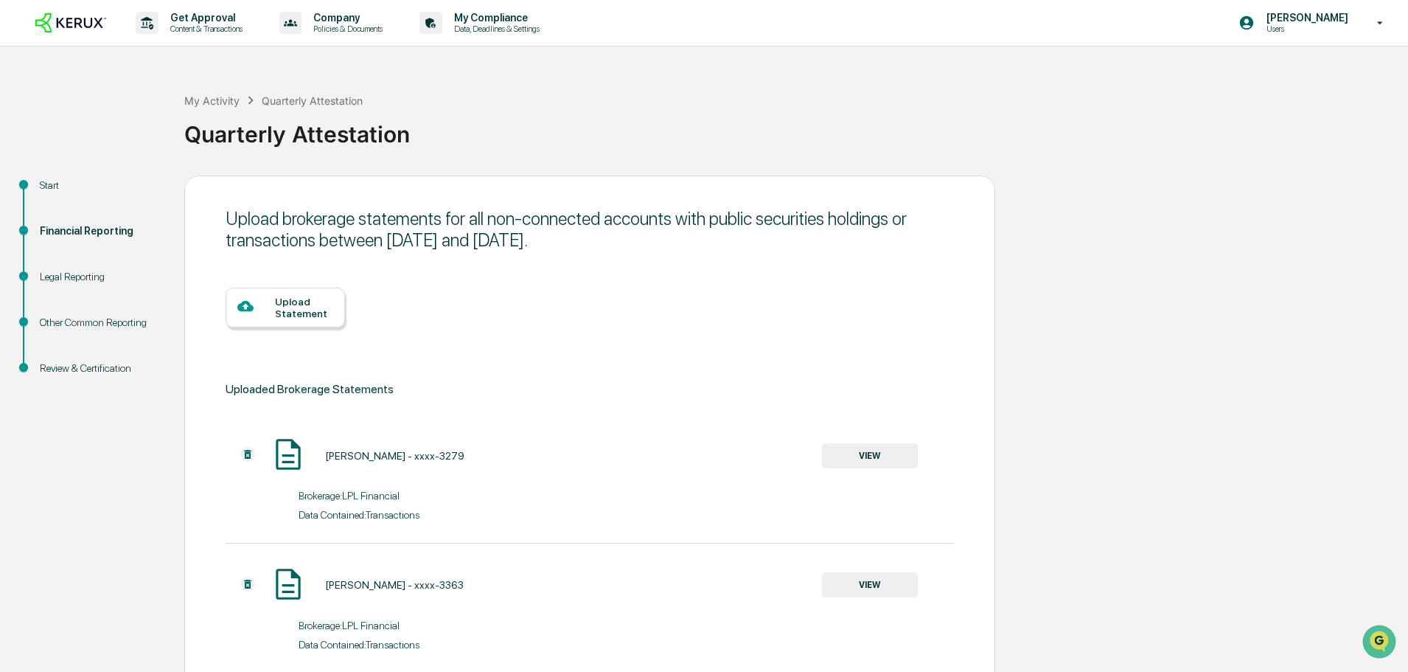
click at [278, 304] on div "Upload Statement" at bounding box center [304, 308] width 58 height 24
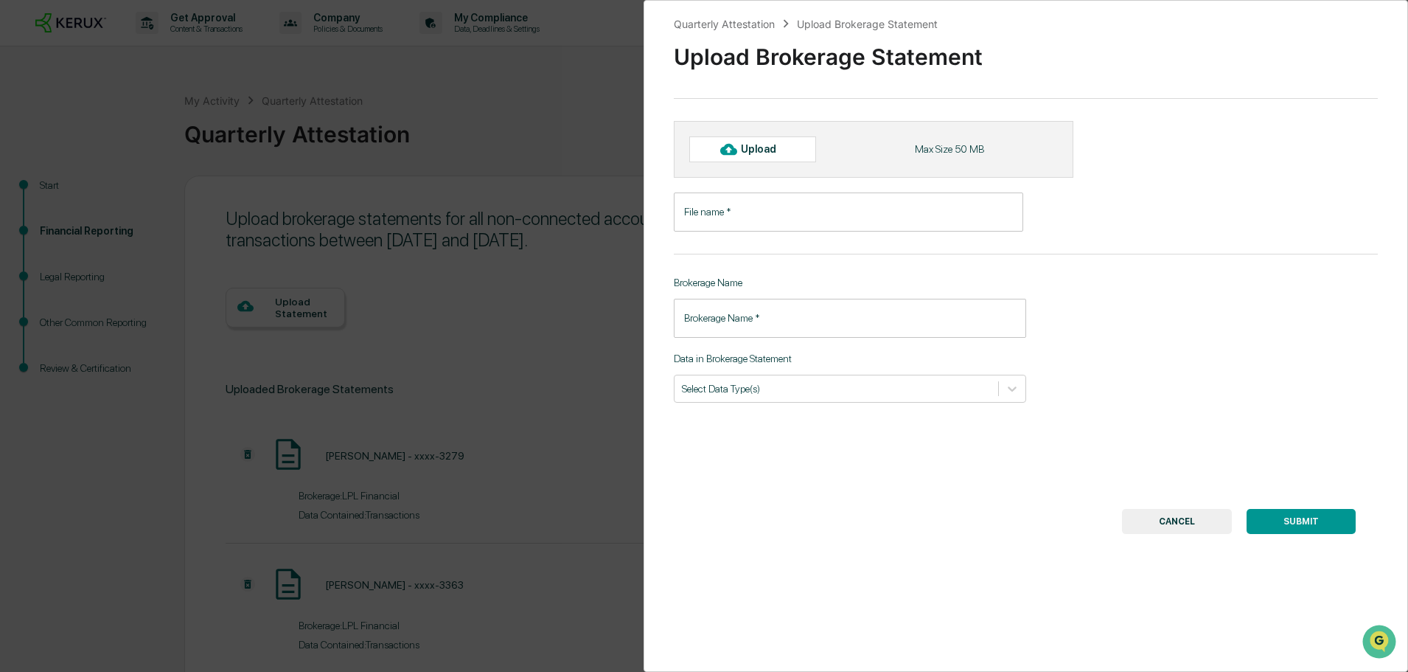
click at [775, 145] on div "Upload" at bounding box center [765, 149] width 48 height 12
type input "**********"
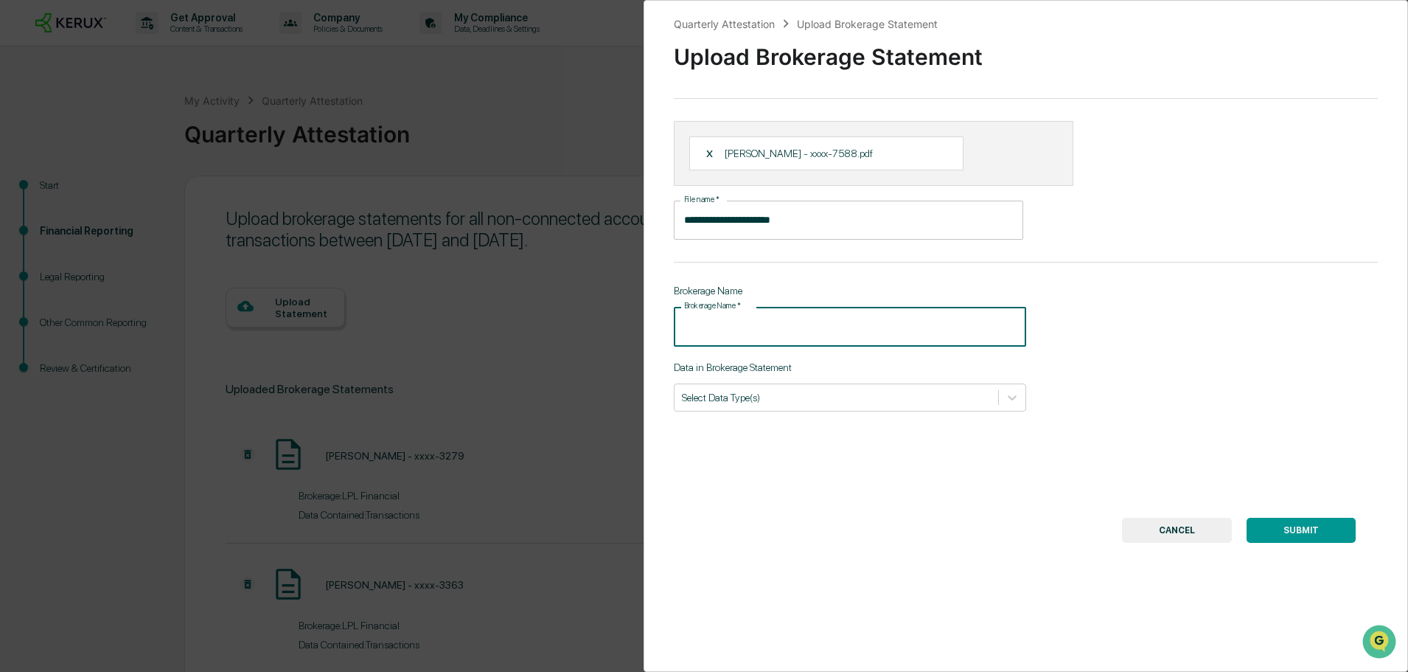
click at [764, 338] on input "Brokerage Name   *" at bounding box center [850, 326] width 352 height 39
type input "**********"
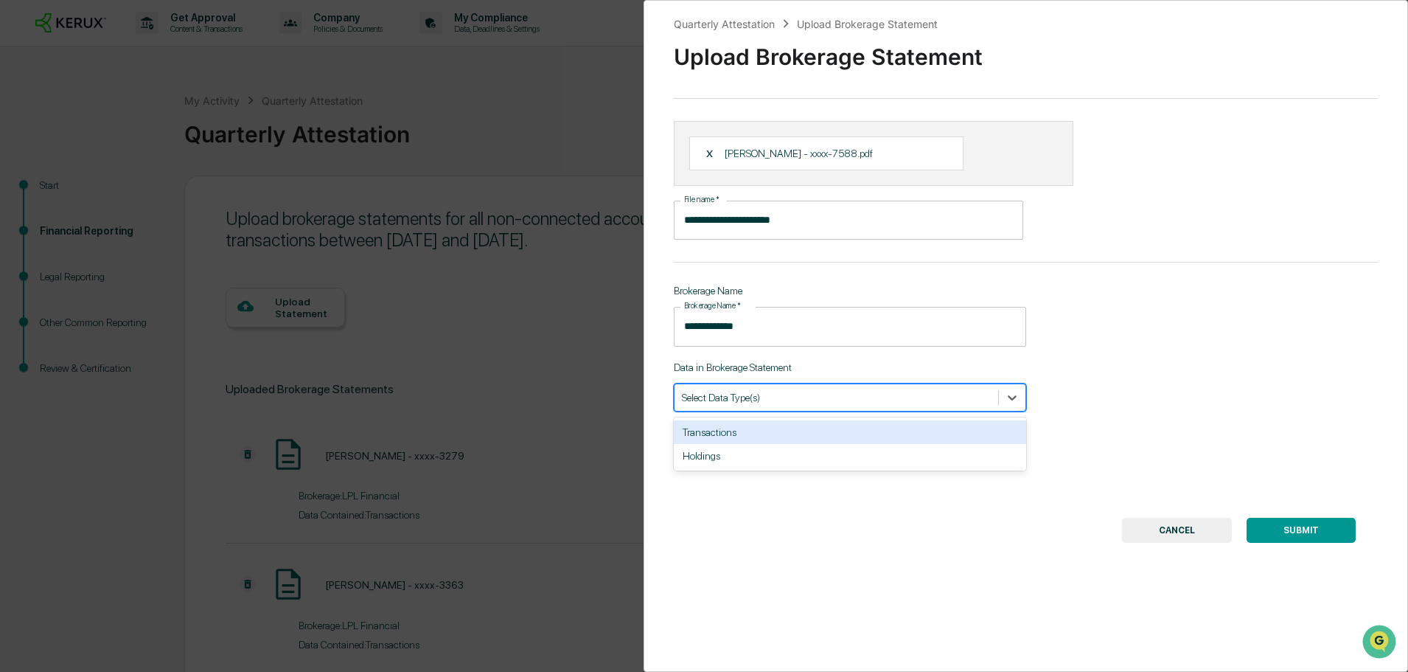
click at [784, 403] on div at bounding box center [836, 397] width 309 height 14
click at [774, 433] on div "Transactions" at bounding box center [850, 432] width 352 height 24
click at [1297, 529] on button "SUBMIT" at bounding box center [1301, 530] width 109 height 25
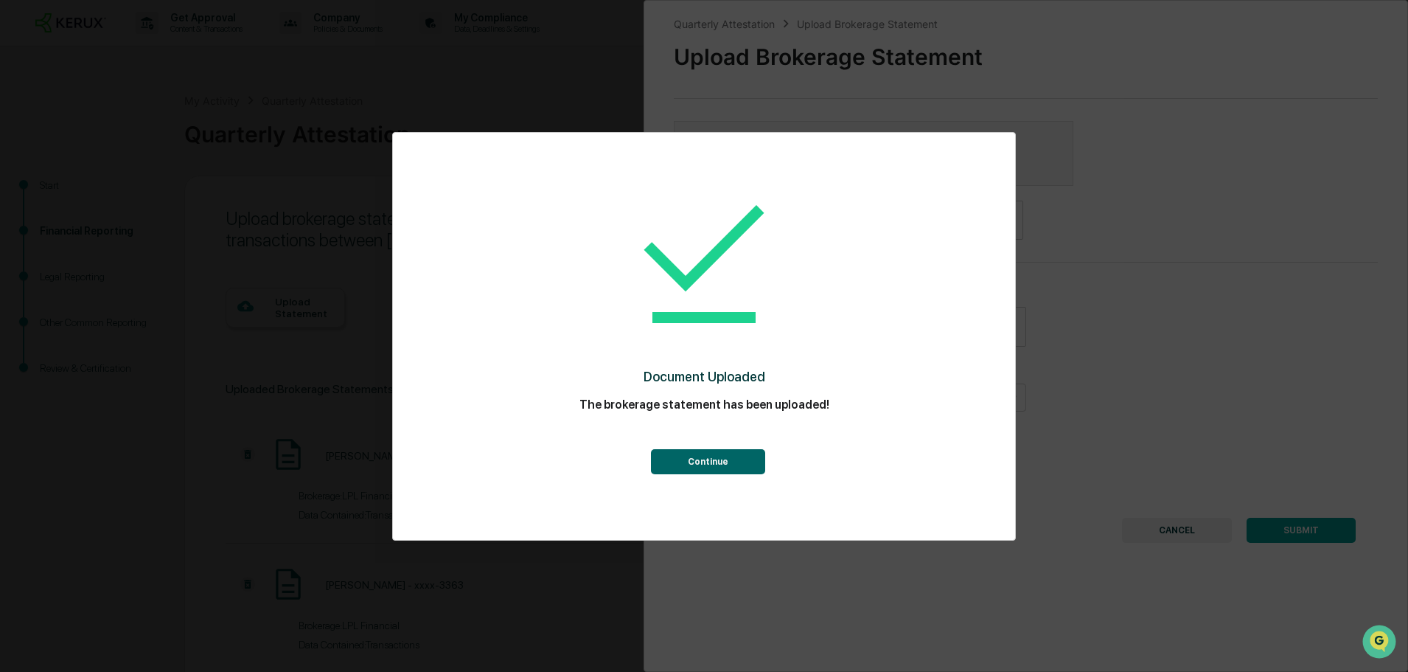
click at [717, 461] on button "Continue" at bounding box center [708, 461] width 114 height 25
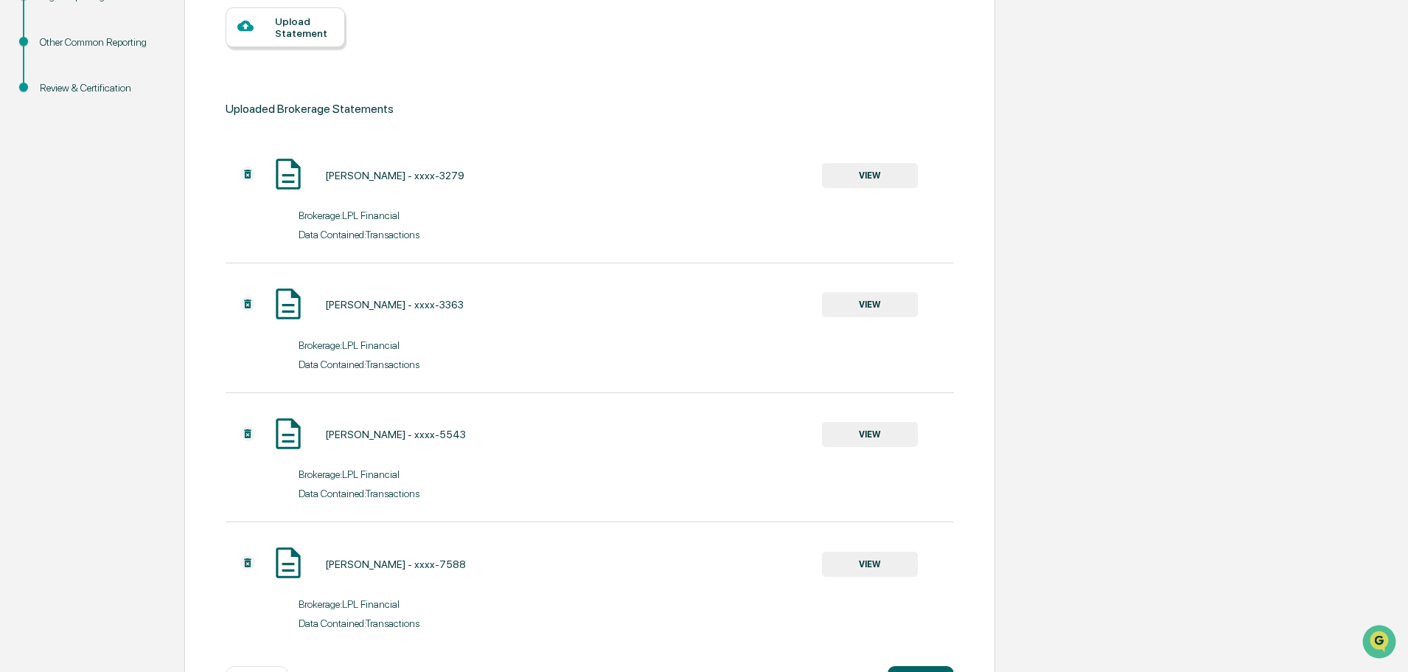
scroll to position [338, 0]
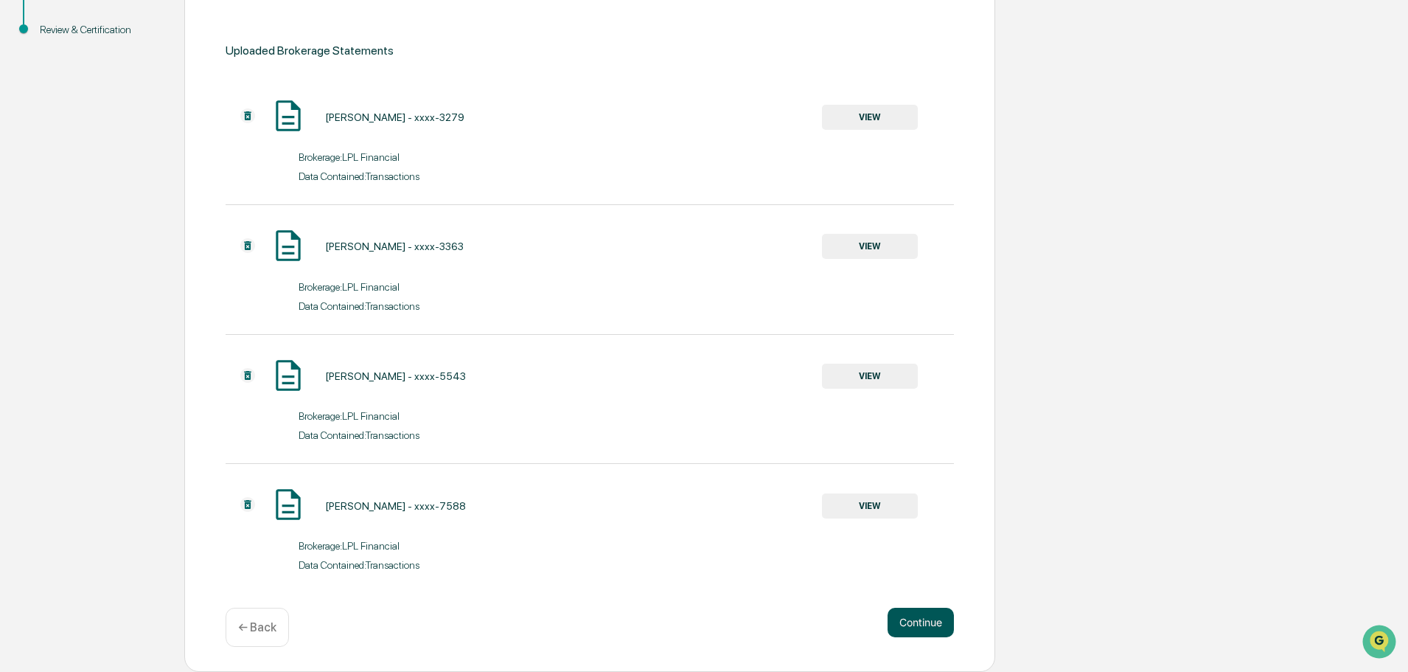
click at [917, 627] on button "Continue" at bounding box center [921, 621] width 66 height 29
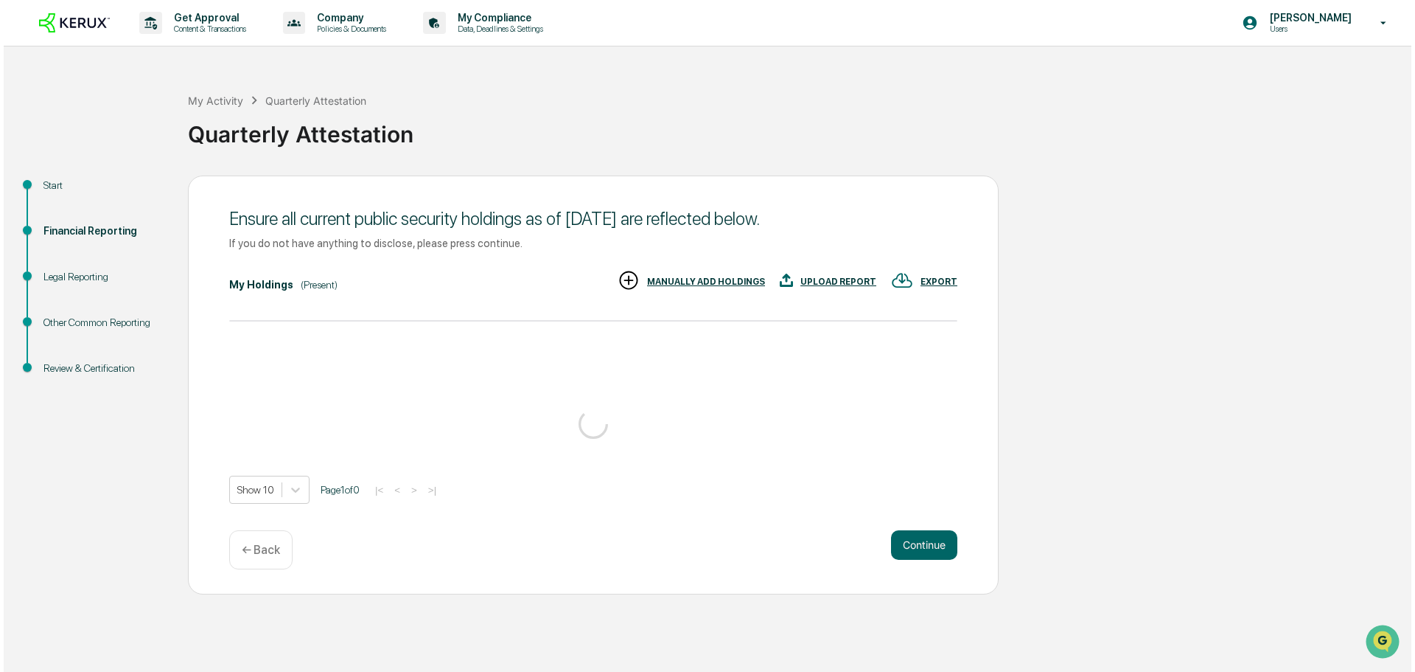
scroll to position [0, 0]
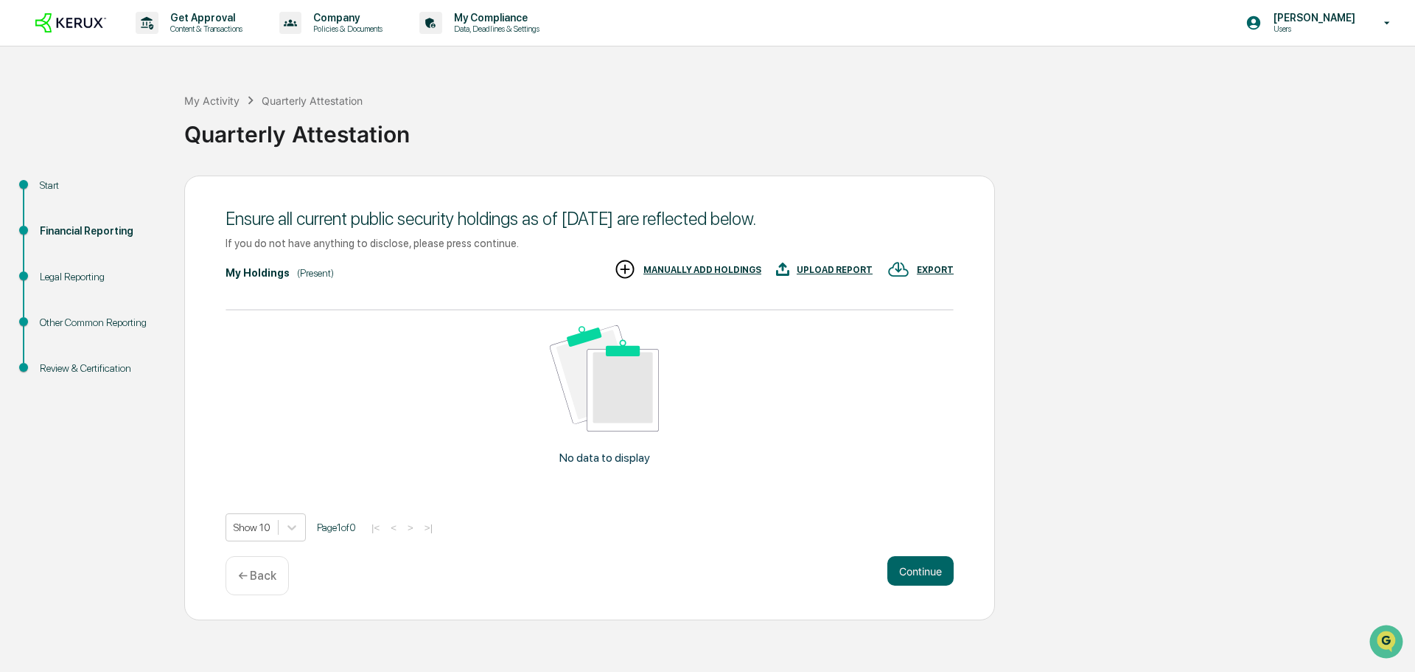
click at [832, 271] on div "UPLOAD REPORT" at bounding box center [835, 270] width 76 height 10
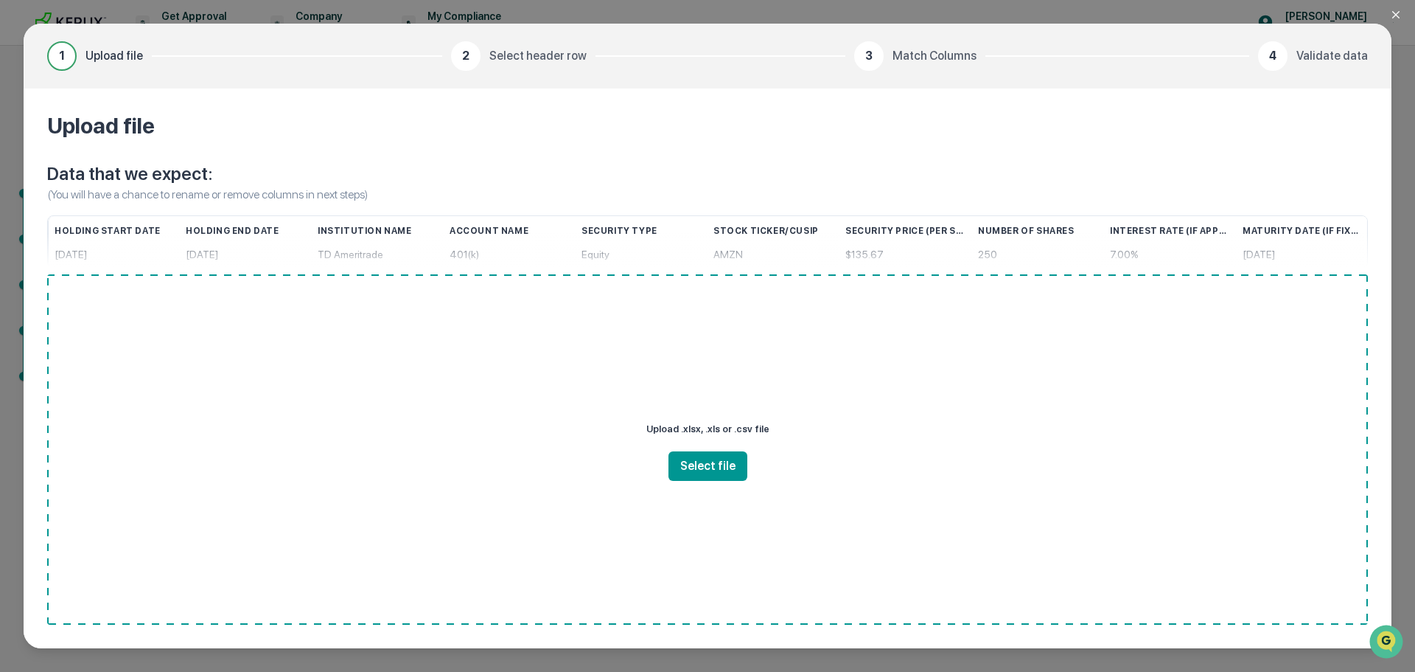
click at [1402, 328] on div "1 Upload file 2 Select header row 3 Match Columns 4 Validate data Upload file D…" at bounding box center [707, 336] width 1415 height 672
click at [1395, 14] on icon "Close modal" at bounding box center [1396, 14] width 7 height 7
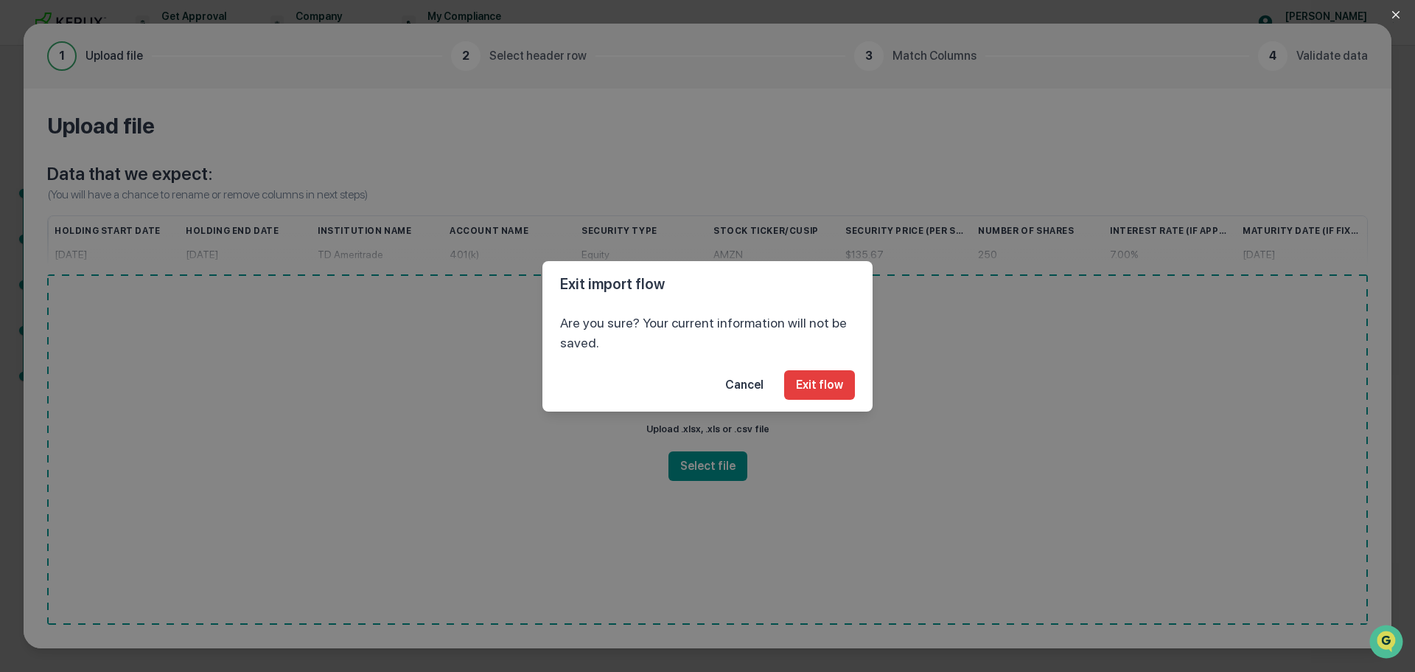
click at [753, 380] on button "Cancel" at bounding box center [745, 384] width 62 height 29
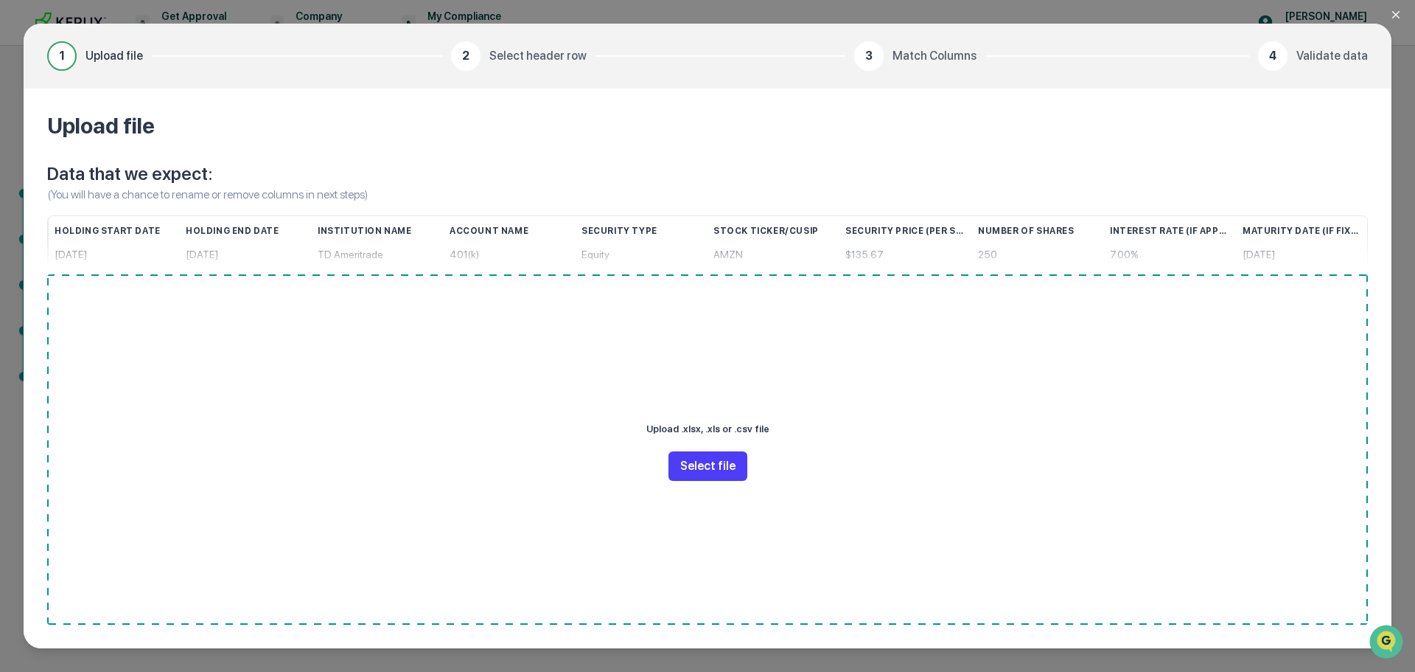
click at [700, 466] on button "Select file" at bounding box center [708, 465] width 79 height 29
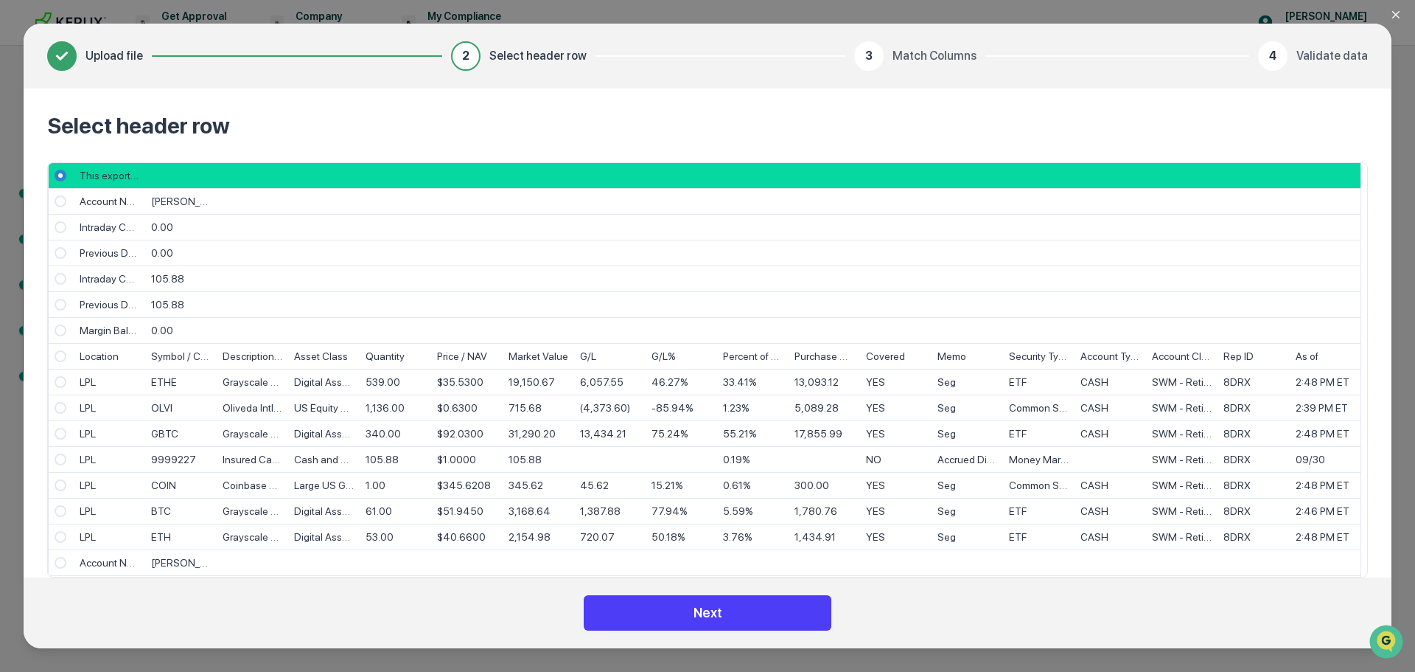
click at [706, 611] on button "Next" at bounding box center [708, 612] width 248 height 35
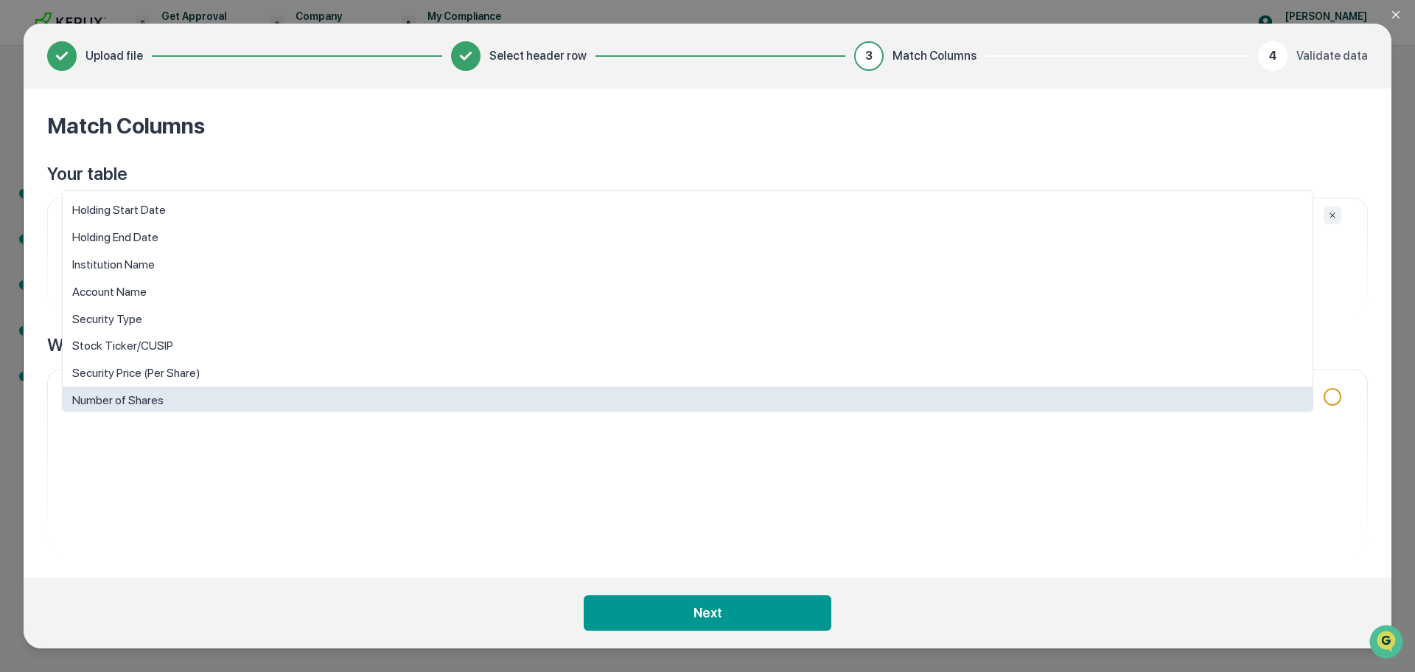
click at [683, 389] on body "Get Approval Content & Transactions Company Policies & Documents My Compliance …" at bounding box center [707, 336] width 1415 height 672
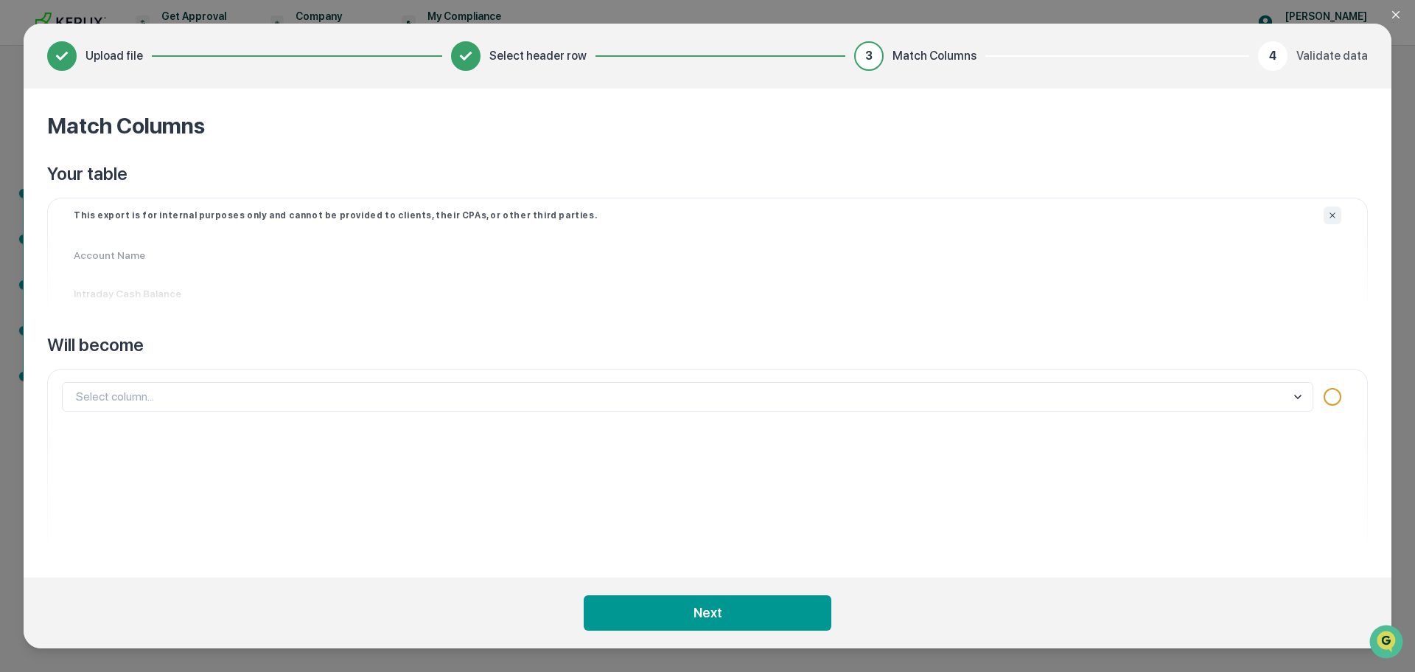
click at [696, 496] on div "Select column..." at bounding box center [707, 461] width 1303 height 185
click at [268, 281] on p "Intraday Cash Balance" at bounding box center [707, 293] width 1303 height 38
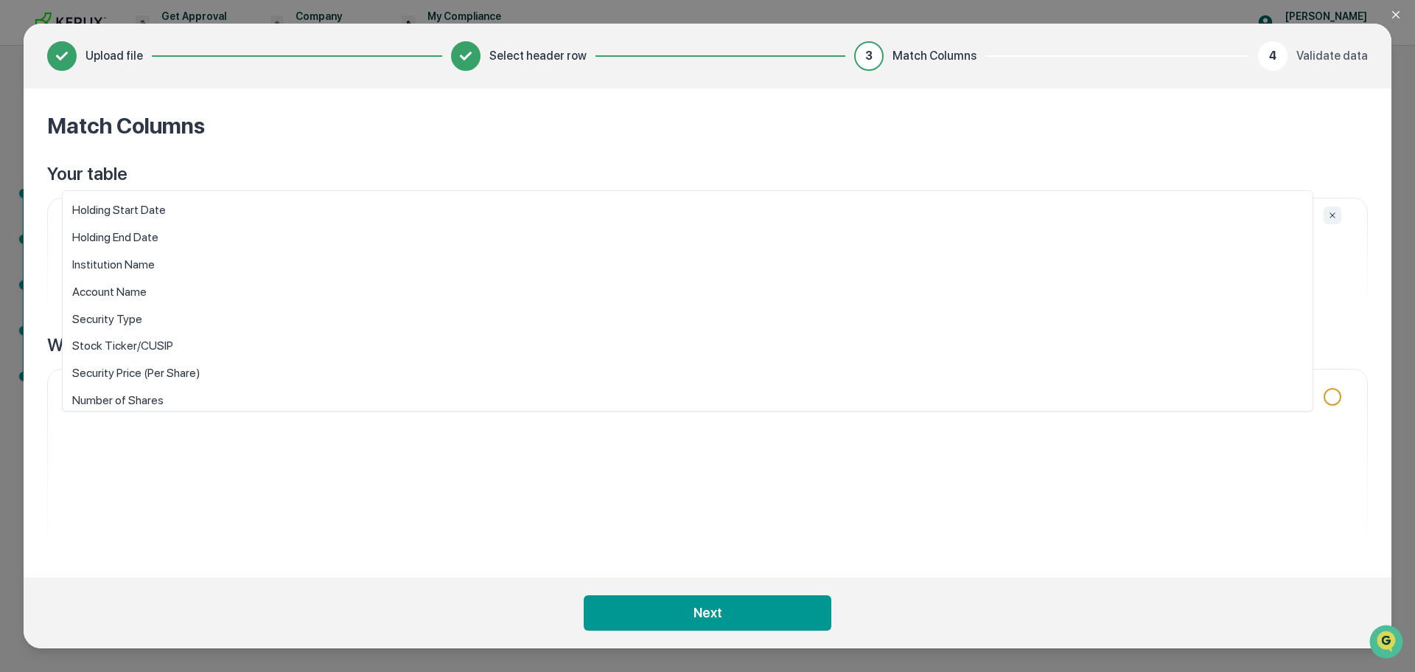
click at [546, 405] on body "Get Approval Content & Transactions Company Policies & Documents My Compliance …" at bounding box center [707, 336] width 1415 height 672
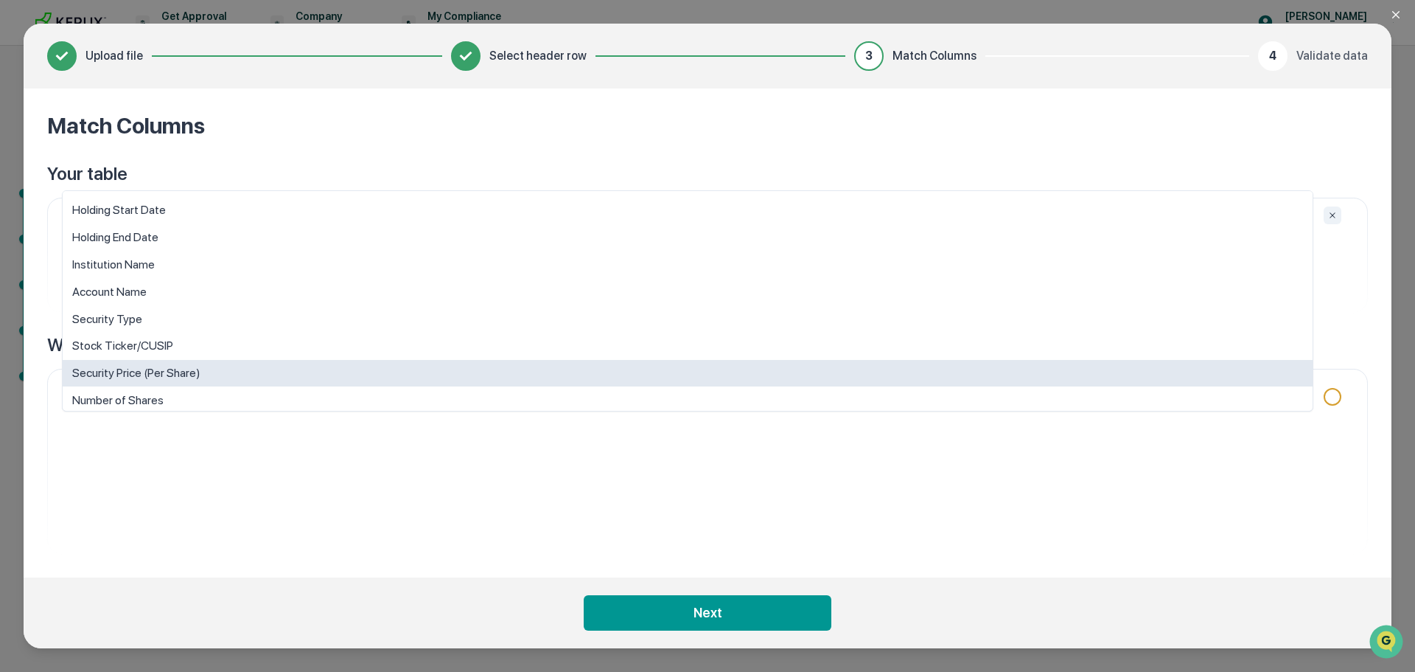
scroll to position [63, 0]
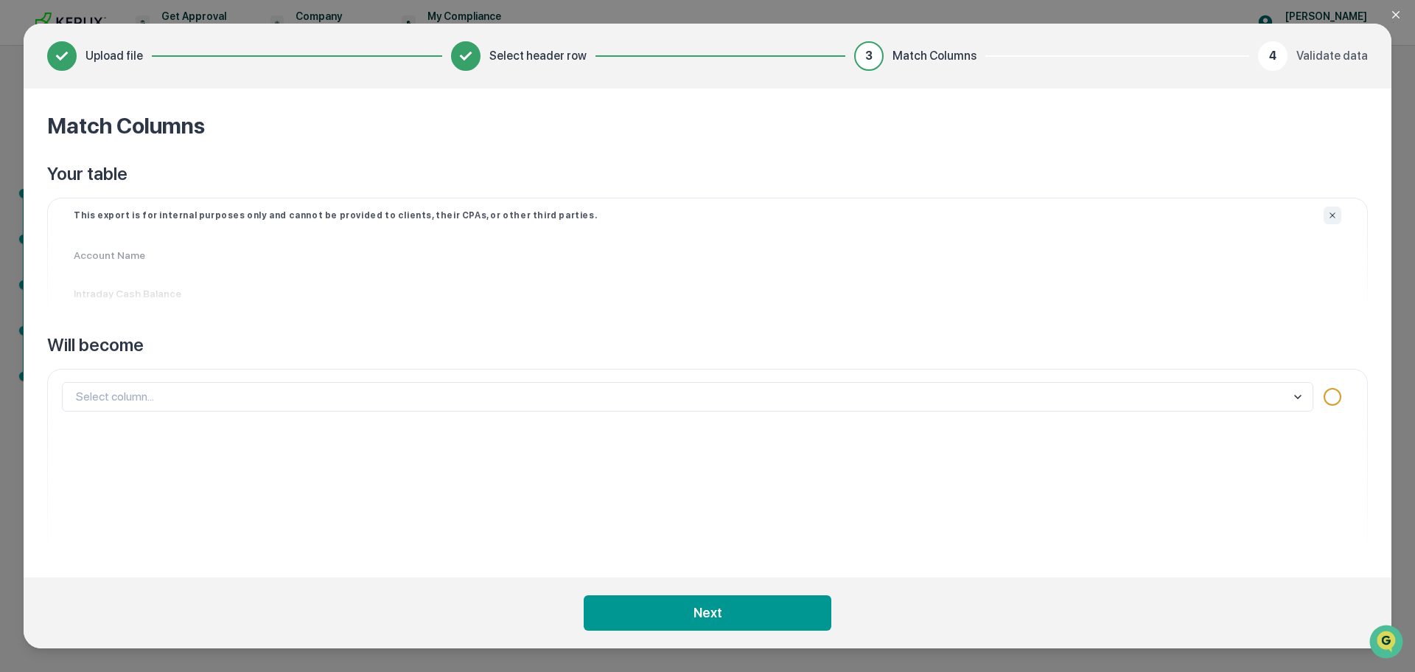
click at [583, 467] on div "Select column..." at bounding box center [707, 461] width 1303 height 185
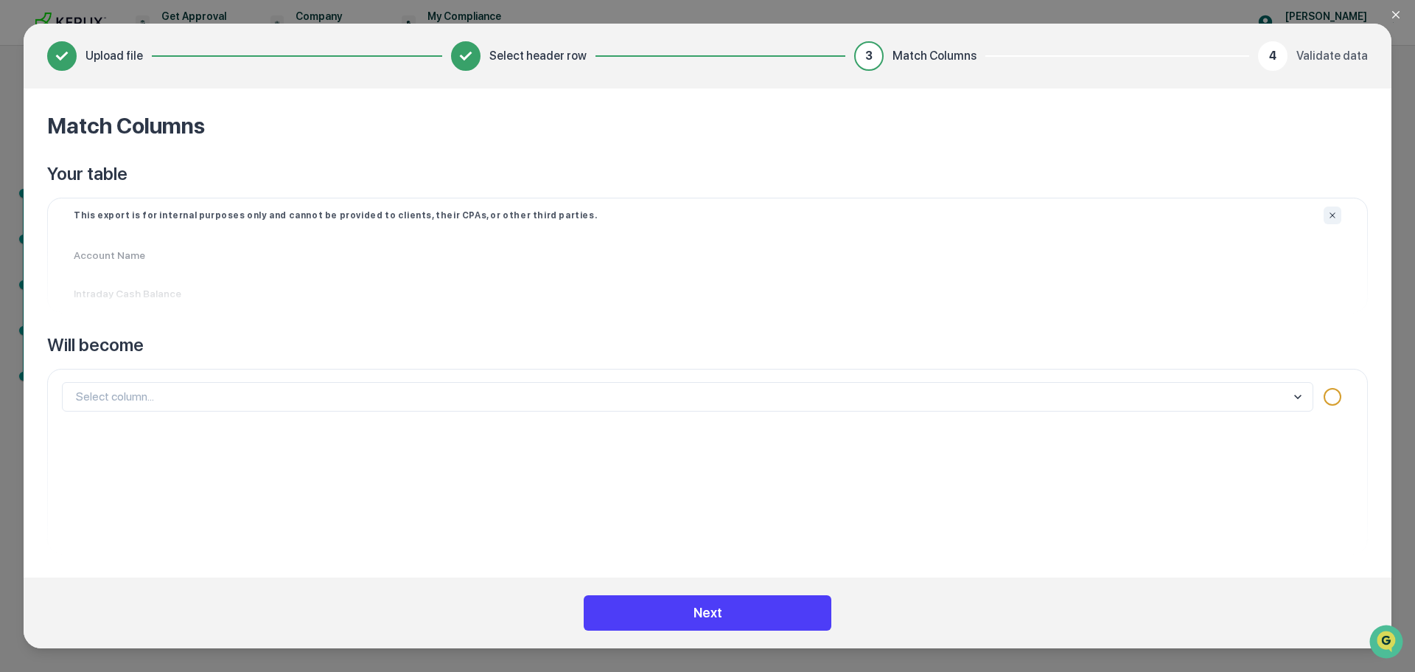
click at [712, 611] on button "Next" at bounding box center [708, 612] width 248 height 35
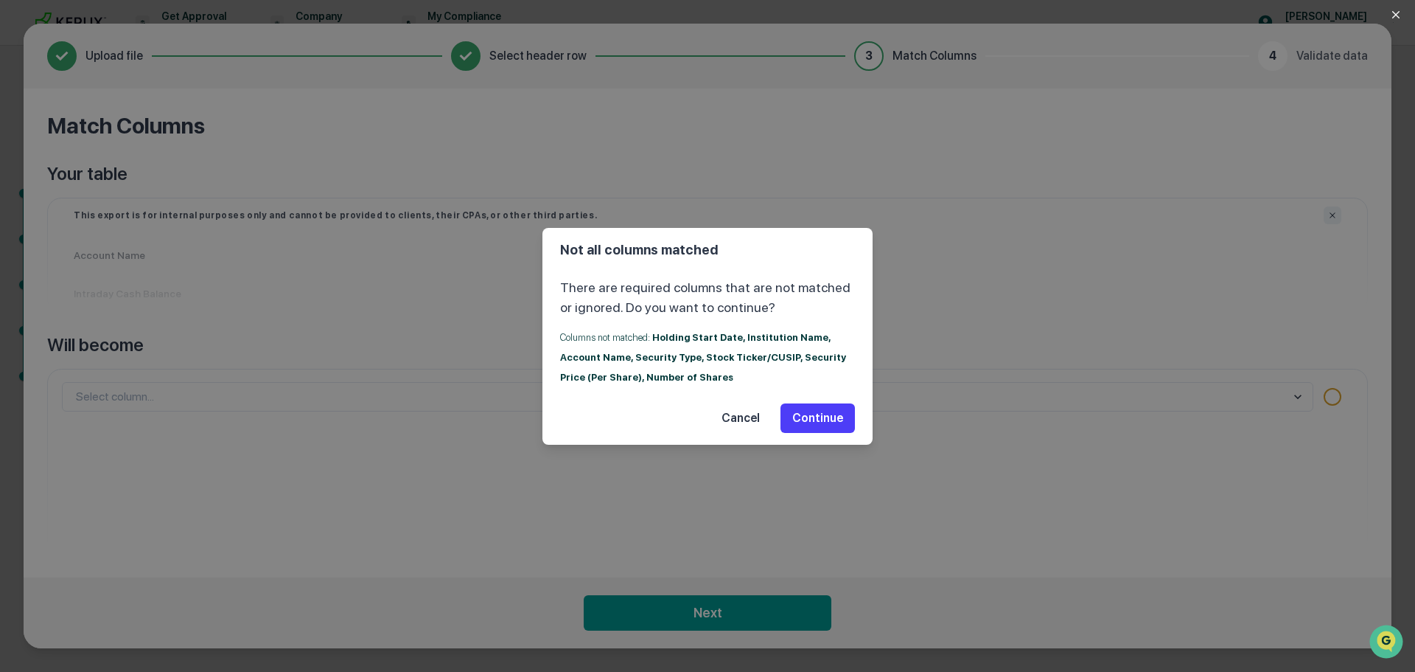
click at [815, 415] on button "Continue" at bounding box center [818, 417] width 74 height 29
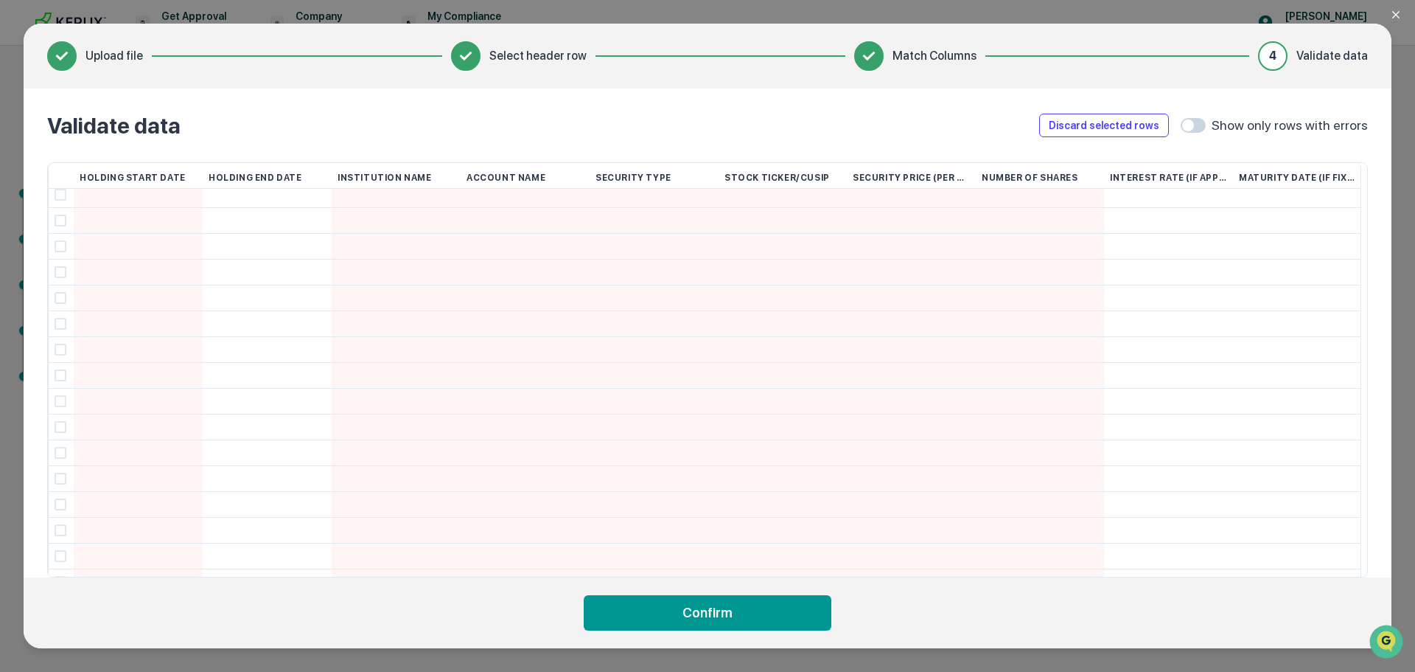
scroll to position [0, 0]
click at [1395, 13] on icon "Close modal" at bounding box center [1396, 15] width 12 height 12
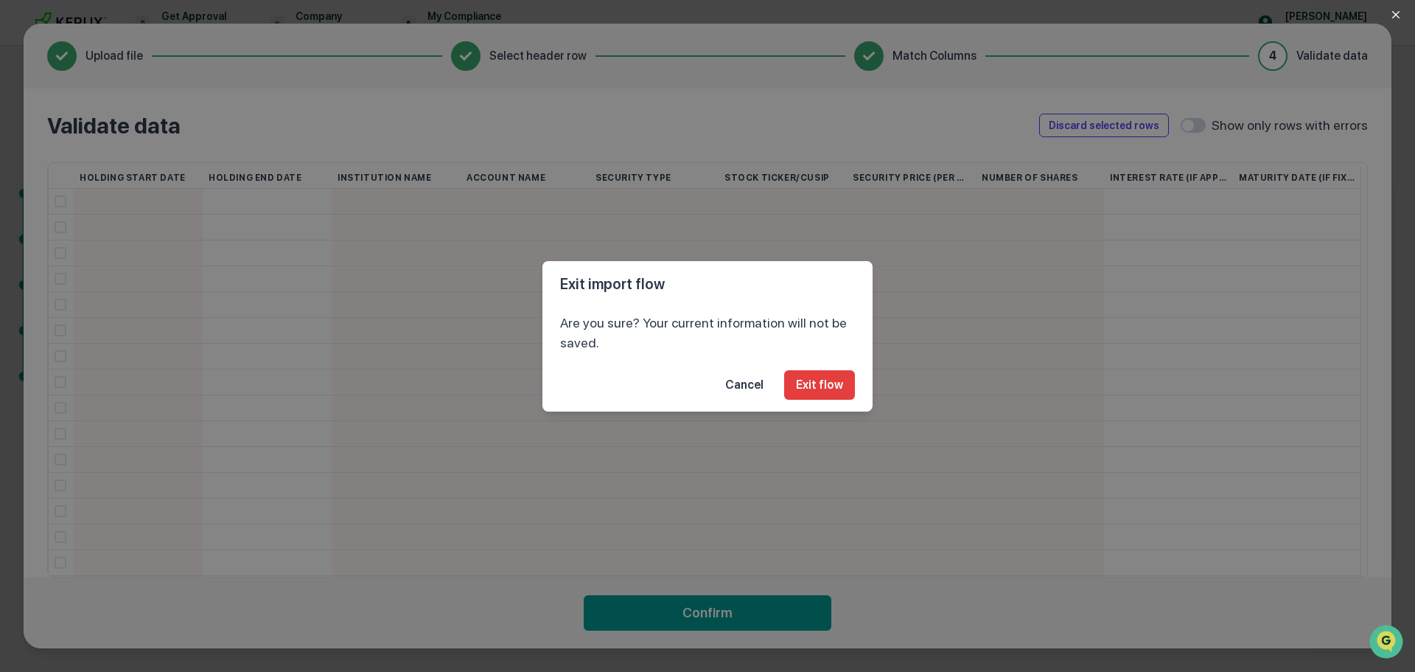
click at [816, 387] on button "Exit flow" at bounding box center [819, 384] width 71 height 29
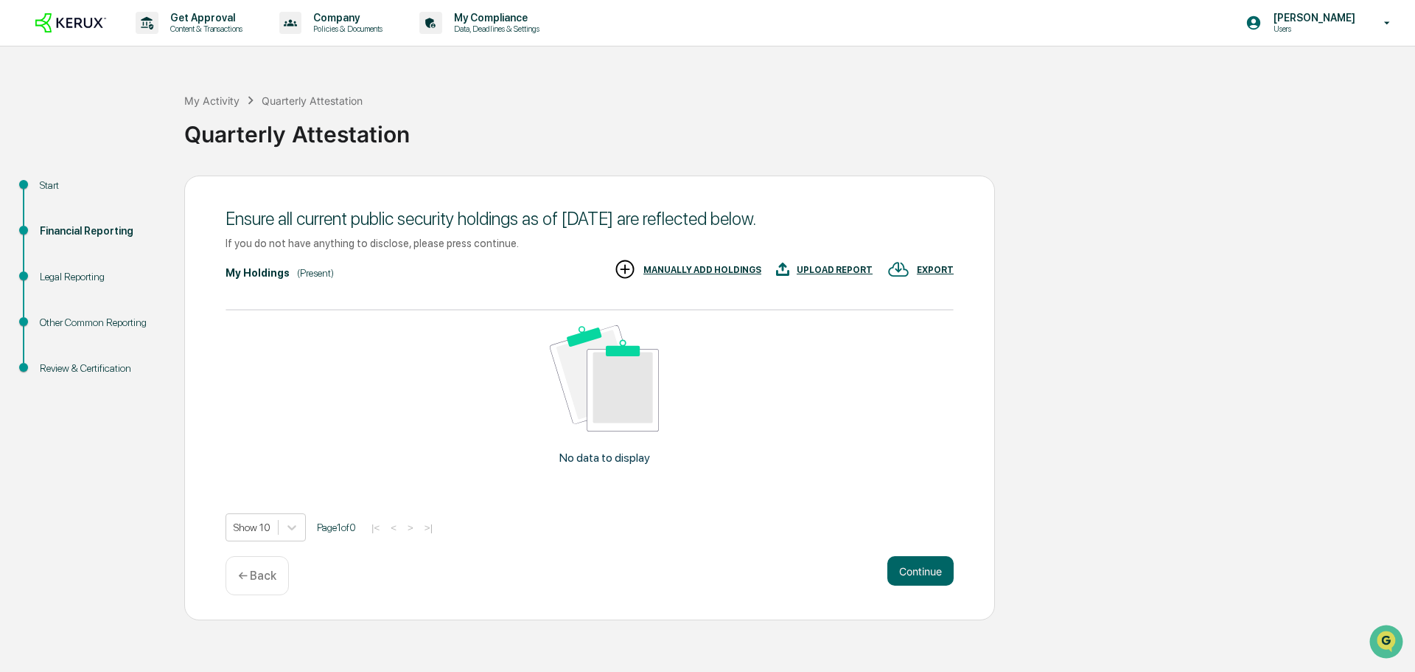
click at [700, 270] on div "MANUALLY ADD HOLDINGS" at bounding box center [703, 270] width 118 height 10
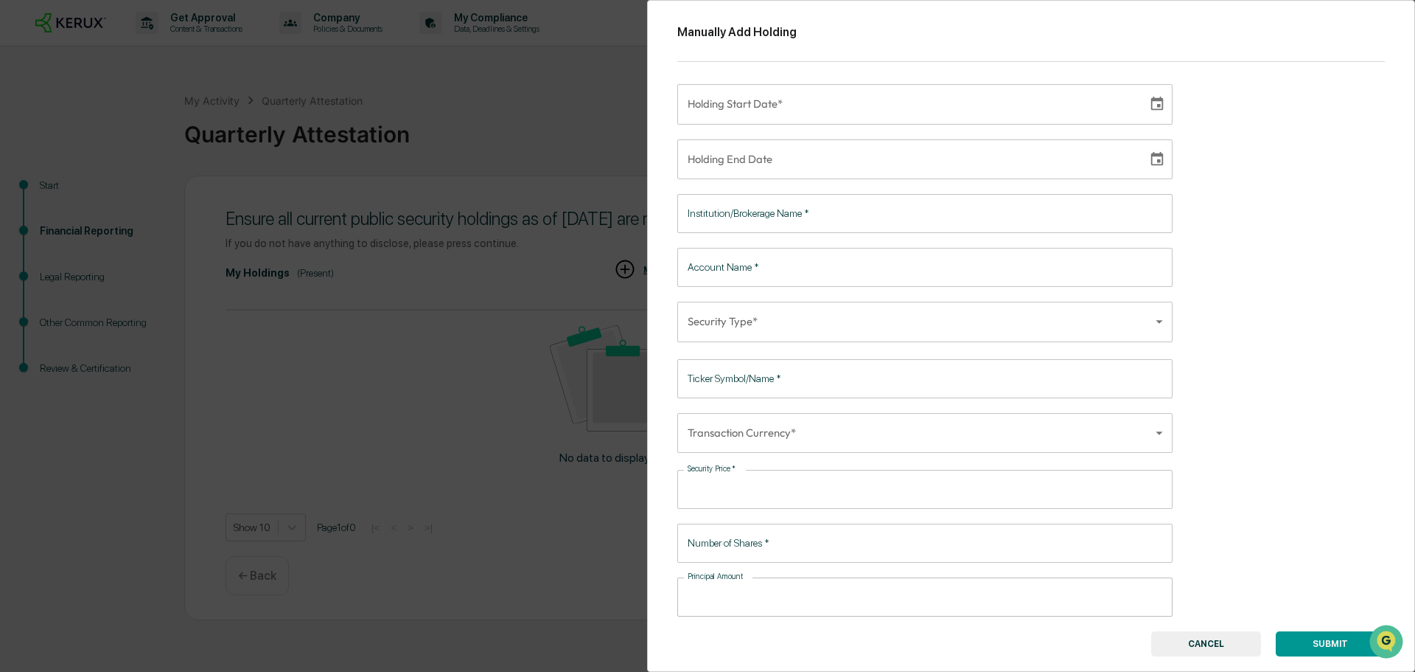
click at [1213, 643] on button "CANCEL" at bounding box center [1206, 643] width 110 height 25
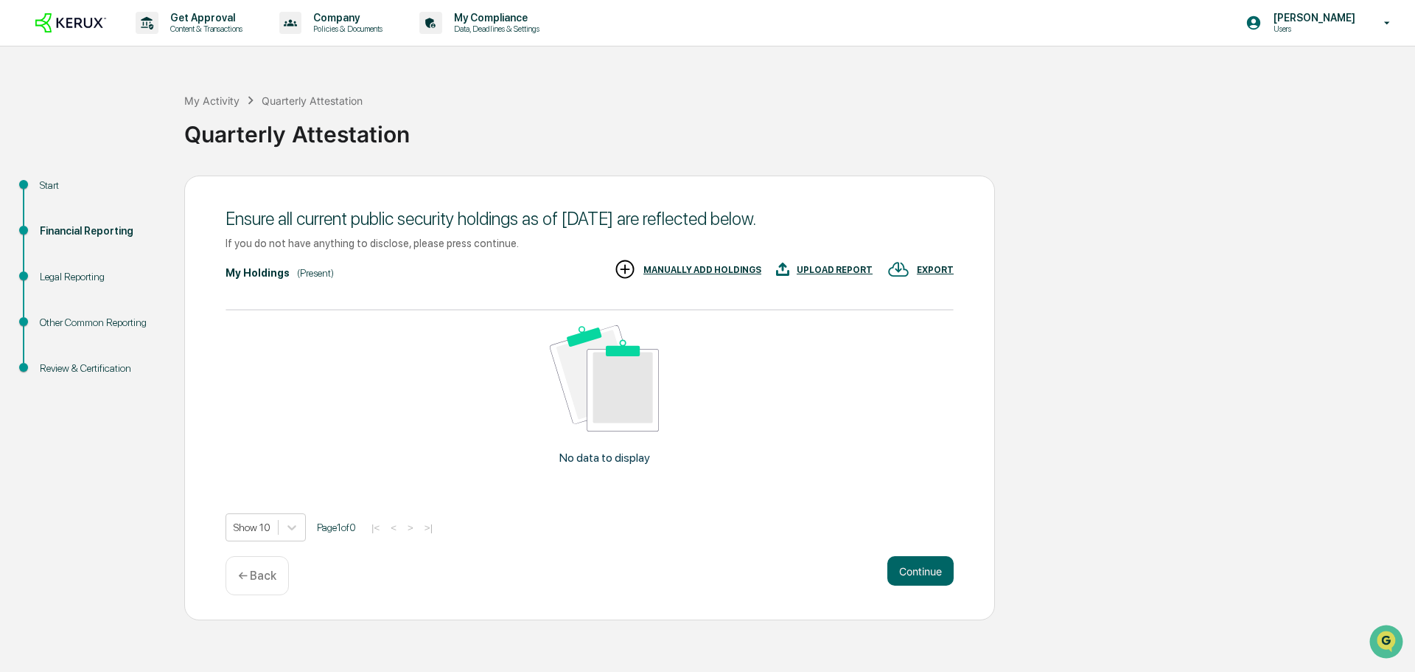
click at [46, 180] on div "Start" at bounding box center [100, 185] width 121 height 15
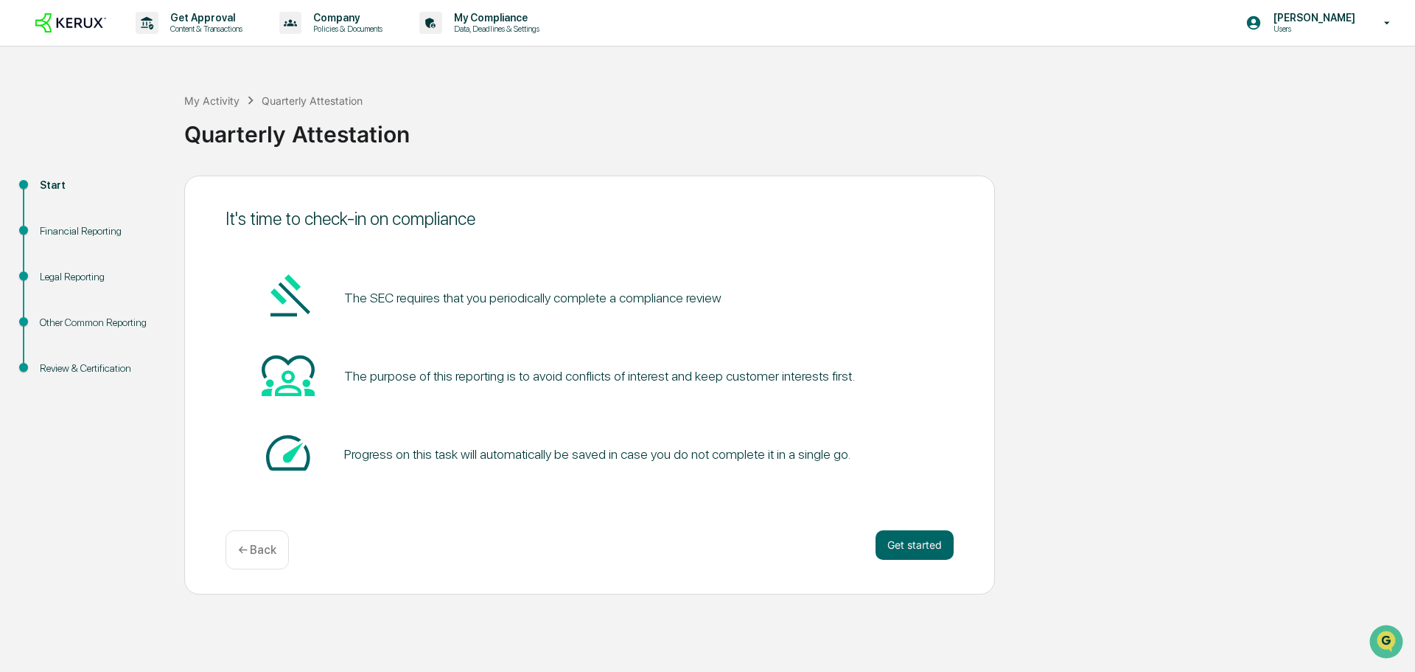
click at [58, 229] on div "Financial Reporting" at bounding box center [100, 230] width 121 height 15
click at [64, 236] on div "Financial Reporting" at bounding box center [100, 230] width 121 height 15
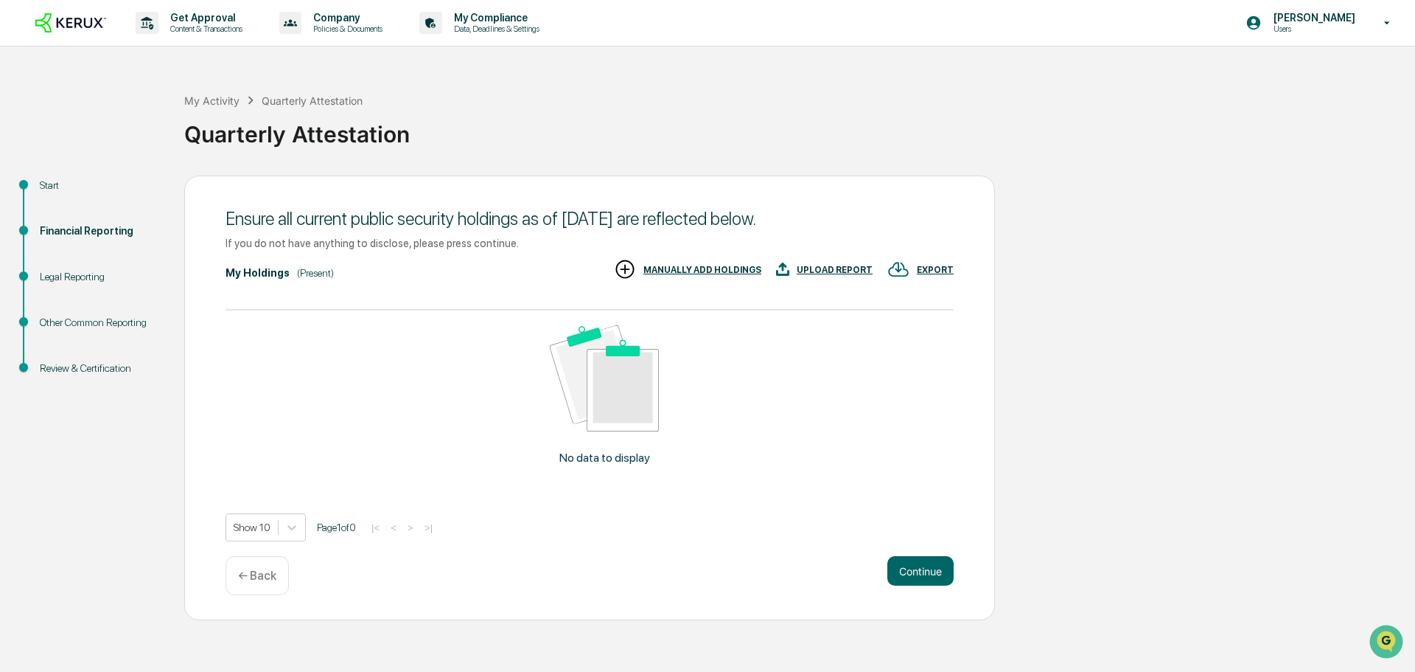
click at [268, 576] on p "← Back" at bounding box center [257, 575] width 38 height 14
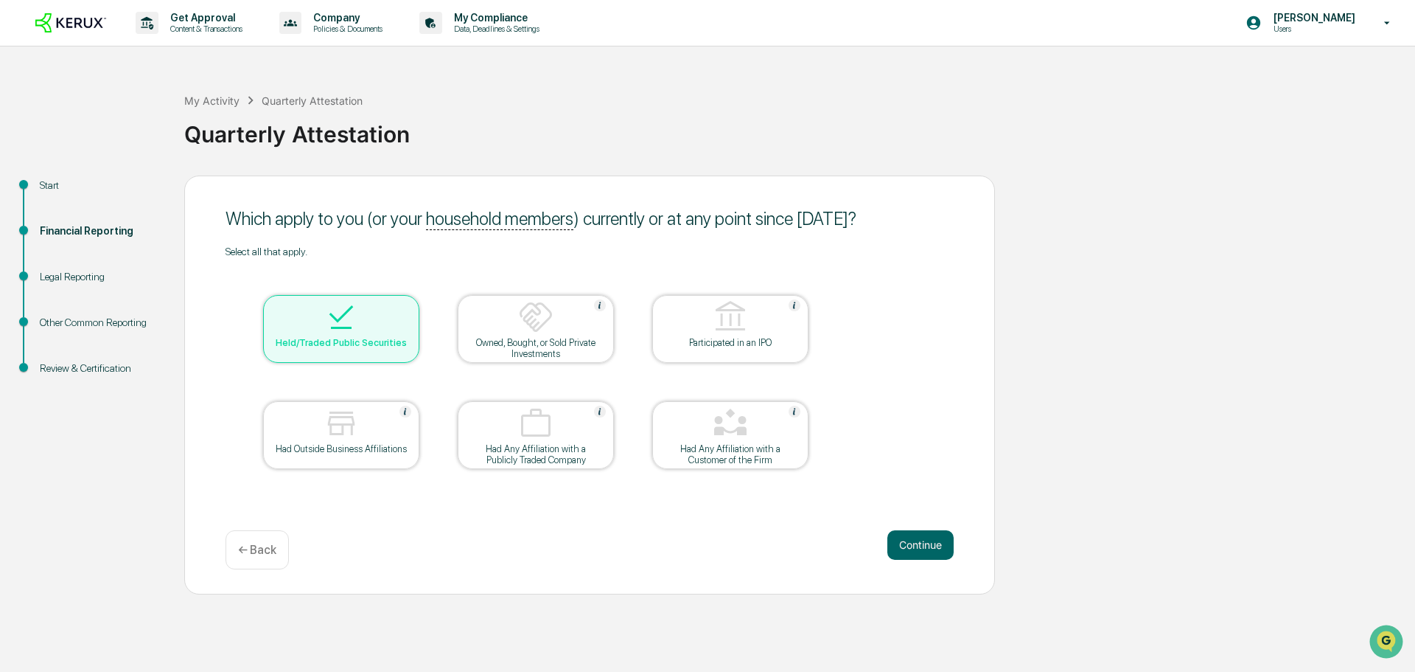
click at [262, 561] on div "← Back" at bounding box center [257, 549] width 63 height 39
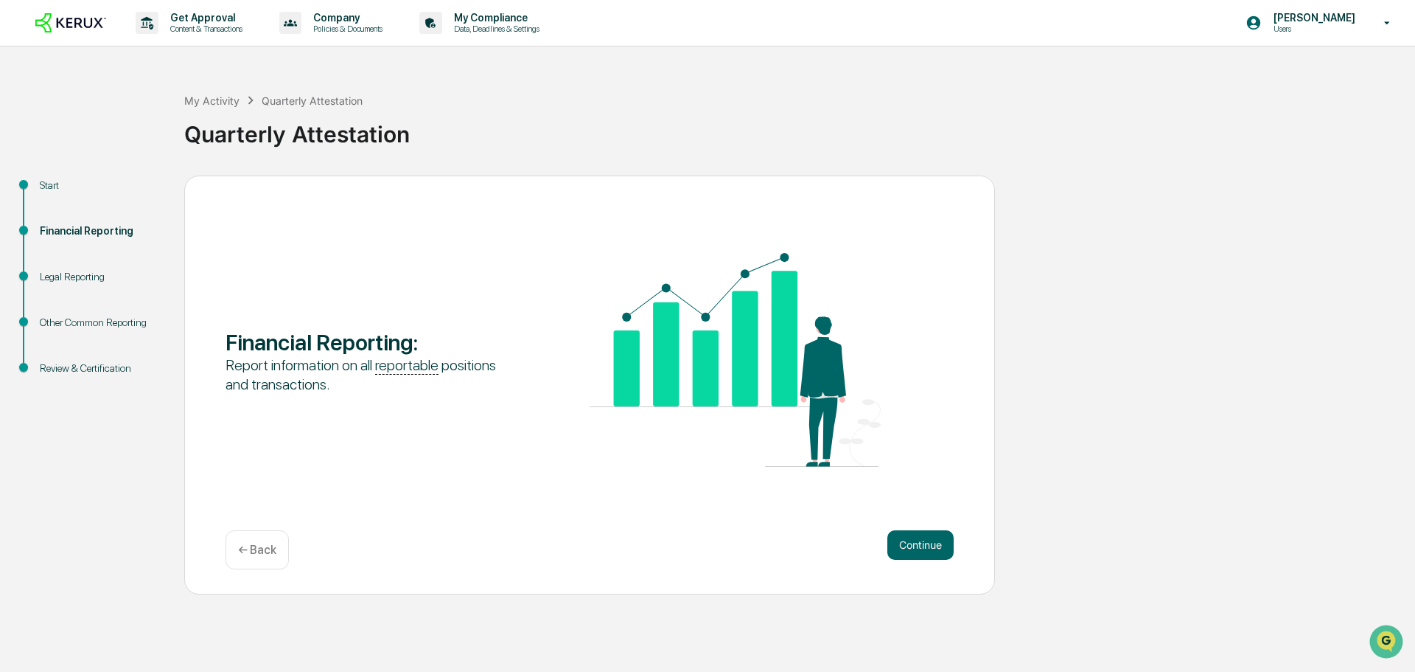
click at [259, 554] on p "← Back" at bounding box center [257, 550] width 38 height 14
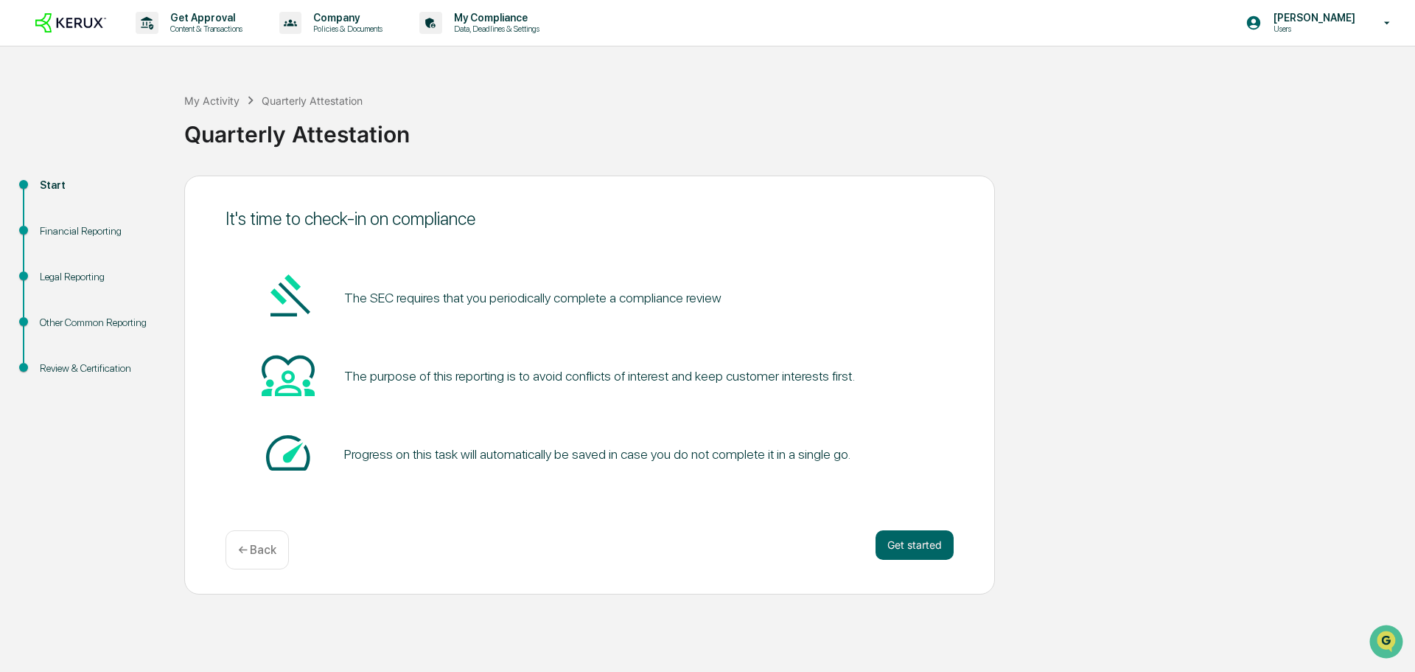
click at [261, 554] on p "← Back" at bounding box center [257, 550] width 38 height 14
